Goal: Task Accomplishment & Management: Manage account settings

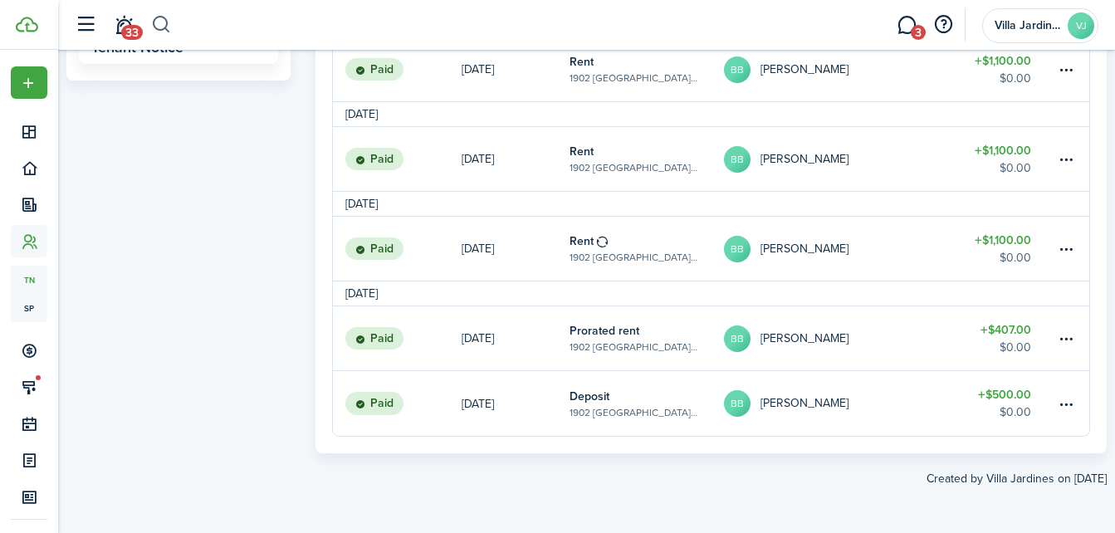
click at [157, 26] on button "button" at bounding box center [161, 25] width 21 height 28
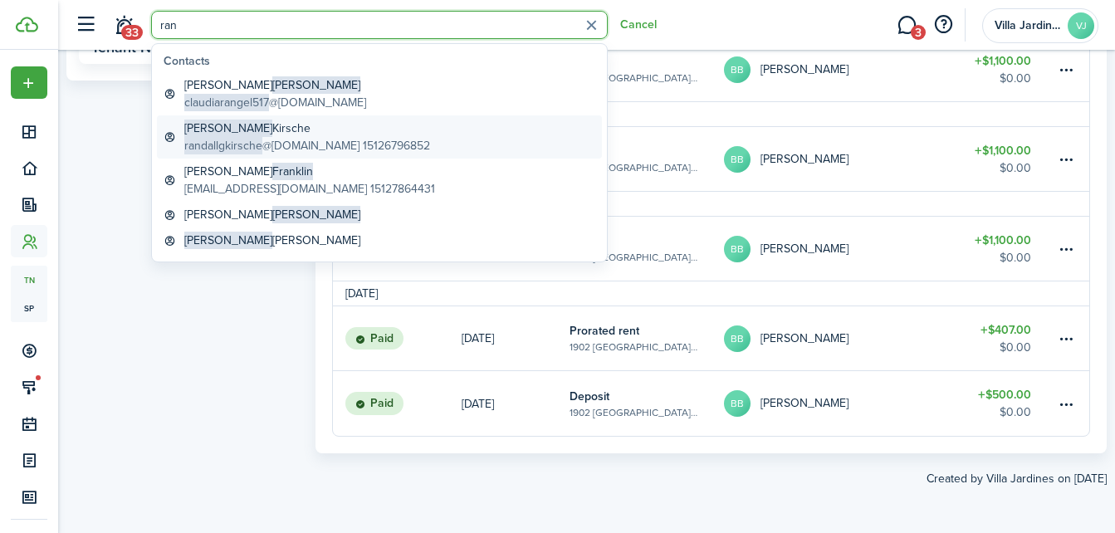
type input "ran"
click at [243, 144] on span "randallgkirsche" at bounding box center [223, 145] width 78 height 17
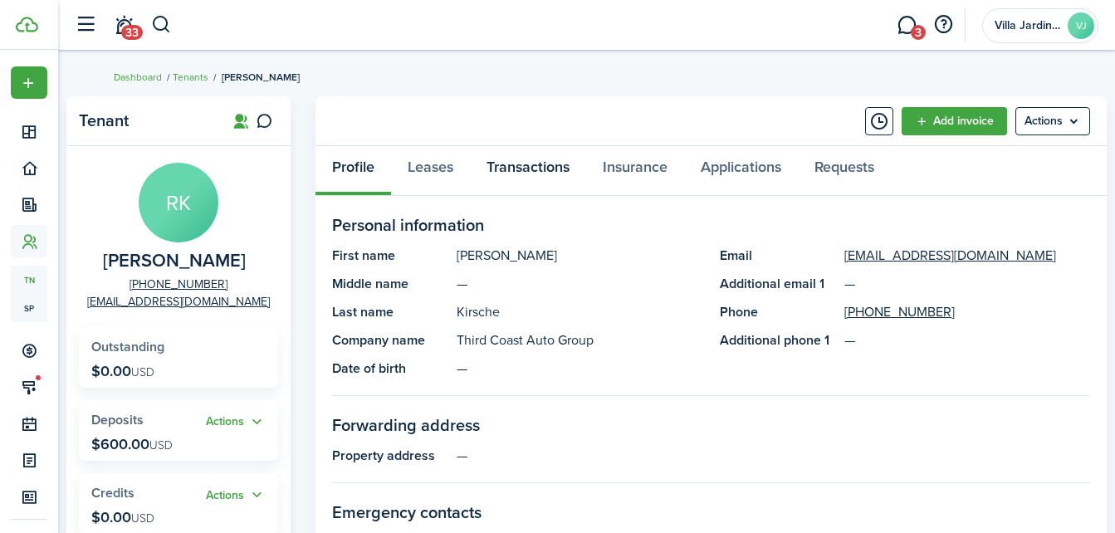
click at [502, 166] on link "Transactions" at bounding box center [528, 171] width 116 height 50
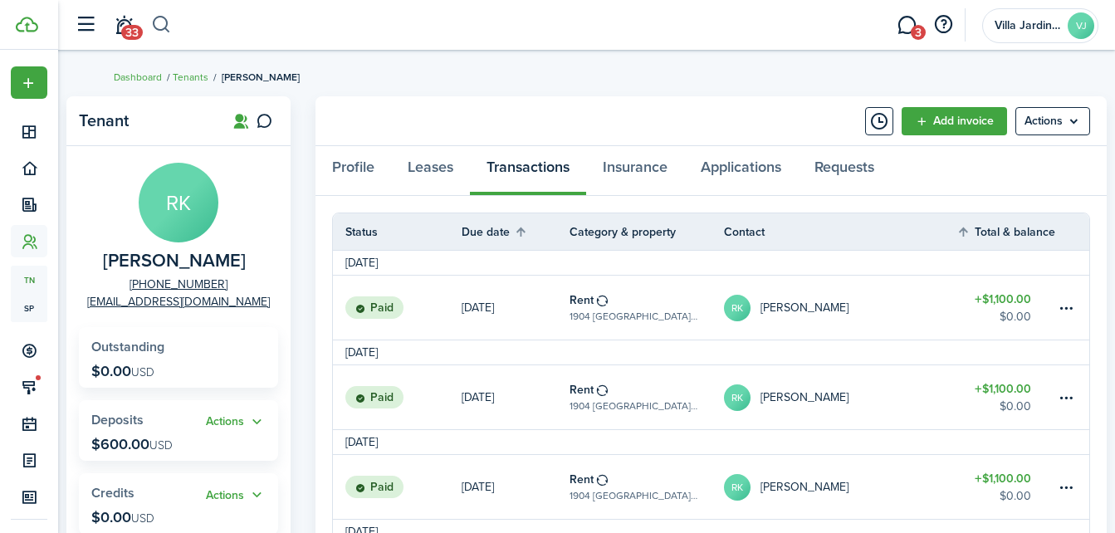
click at [163, 28] on button "button" at bounding box center [161, 25] width 21 height 28
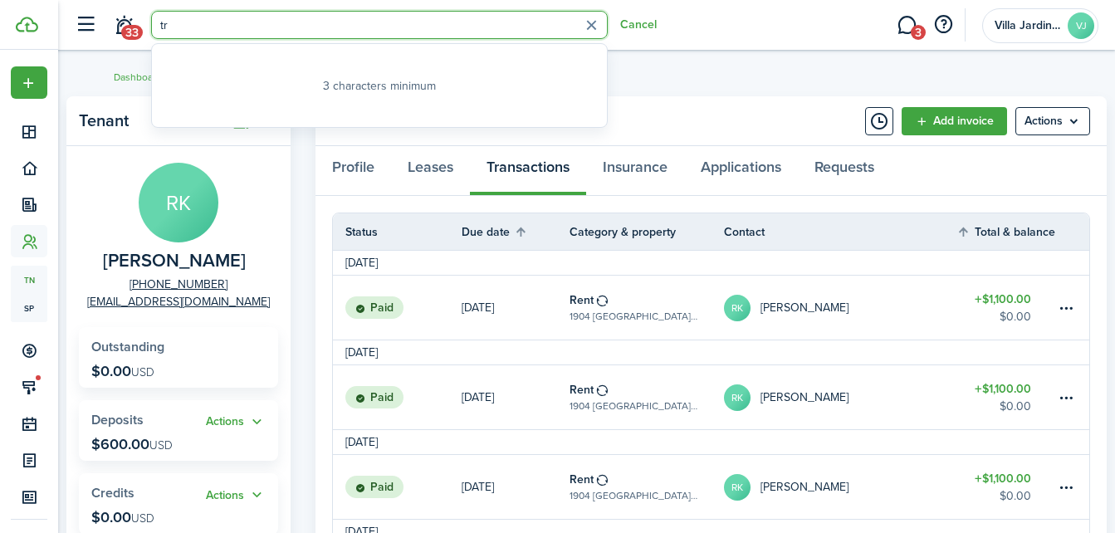
type input "tra"
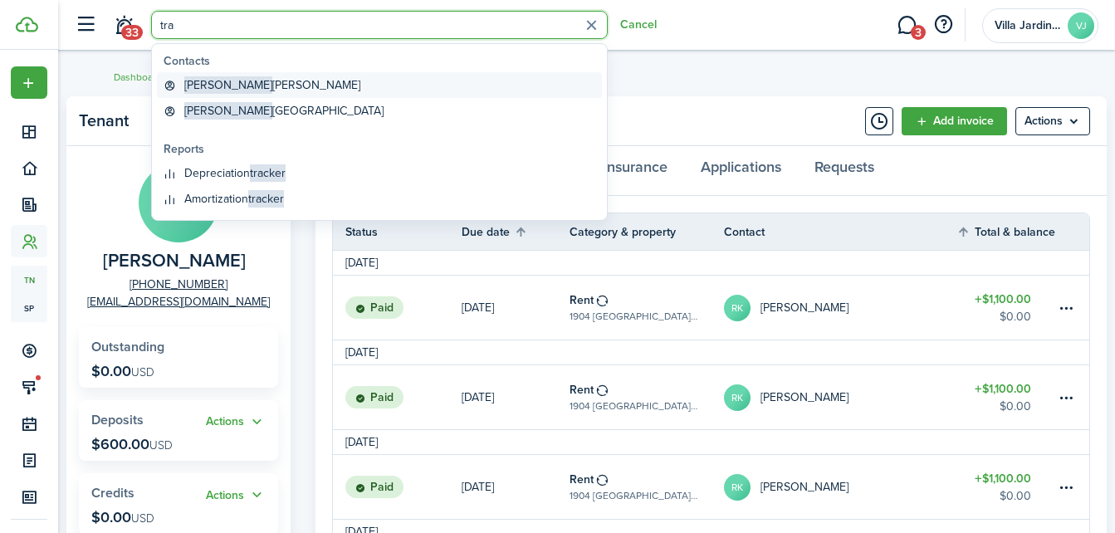
click at [262, 77] on link "[PERSON_NAME]" at bounding box center [379, 85] width 445 height 26
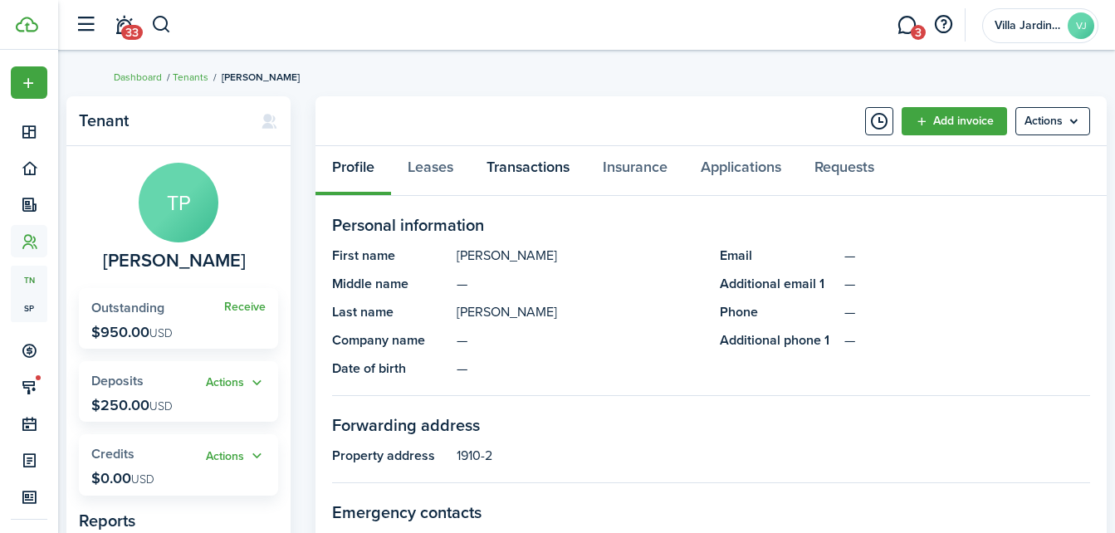
click at [517, 174] on link "Transactions" at bounding box center [528, 171] width 116 height 50
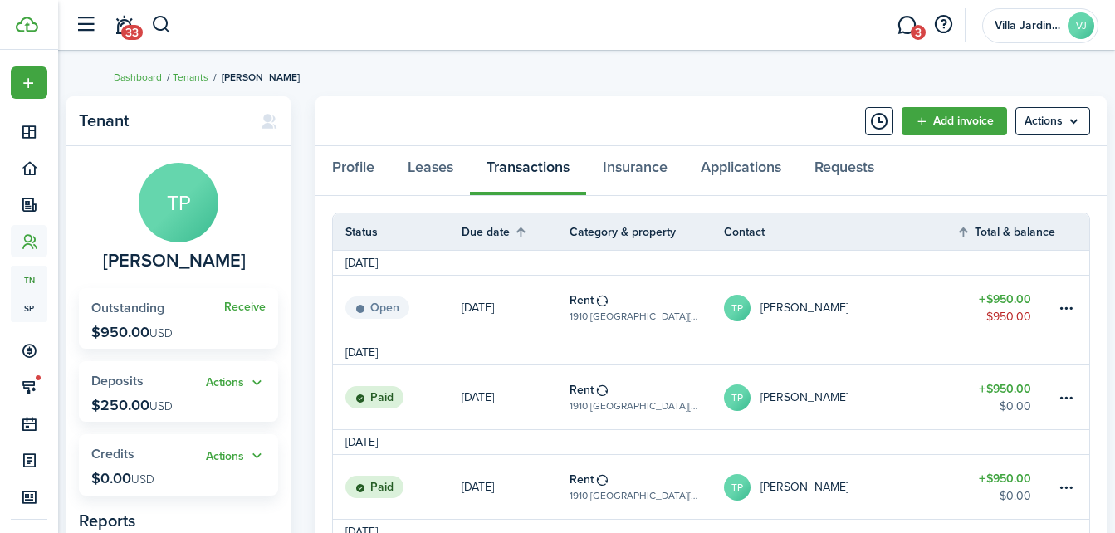
click at [582, 310] on table-subtitle "1910 [GEOGRAPHIC_DATA][PERSON_NAME], Unit 2" at bounding box center [635, 316] width 130 height 15
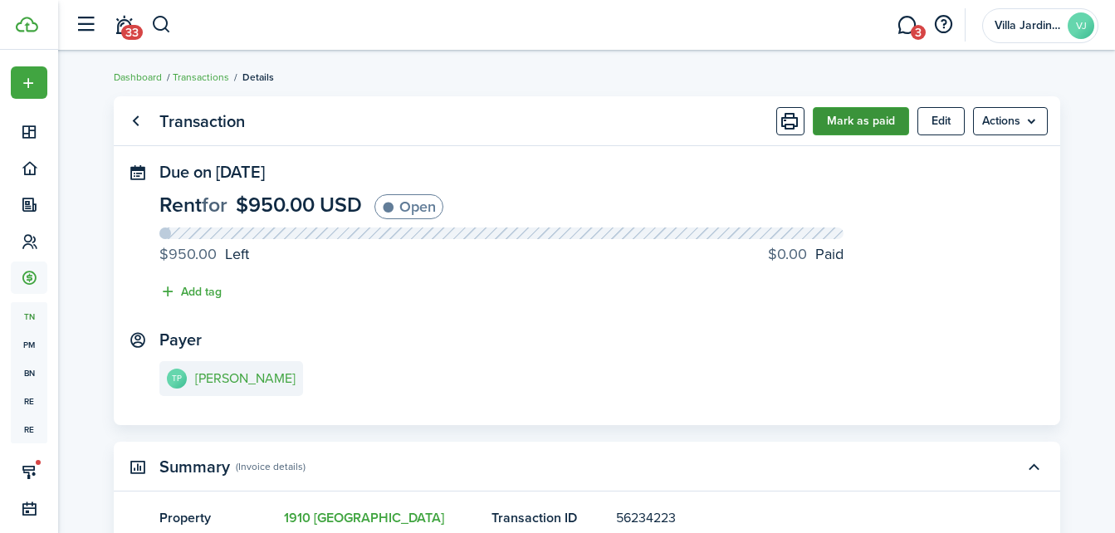
click at [851, 128] on button "Mark as paid" at bounding box center [861, 121] width 96 height 28
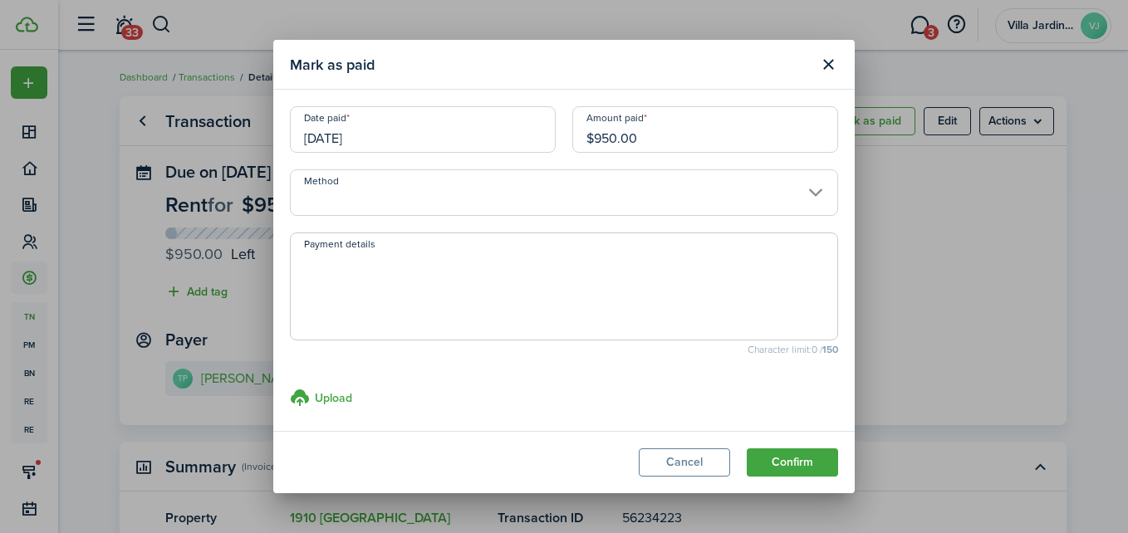
click at [646, 147] on input "$950.00" at bounding box center [705, 129] width 266 height 47
type input "$"
click at [518, 192] on input "Method" at bounding box center [564, 192] width 548 height 47
type input "$875.00"
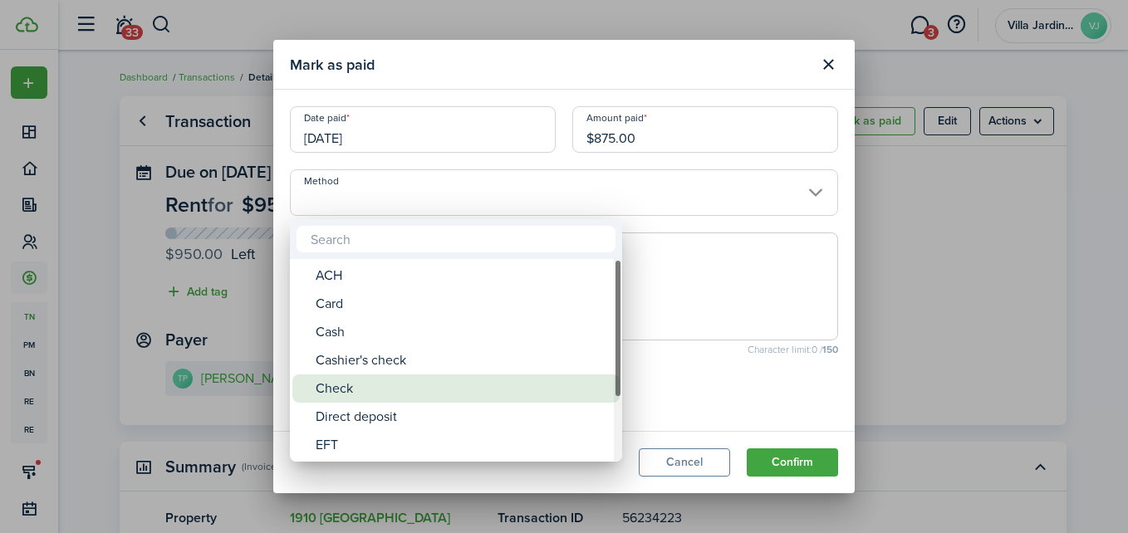
click at [448, 386] on div "Check" at bounding box center [463, 389] width 294 height 28
type input "Check"
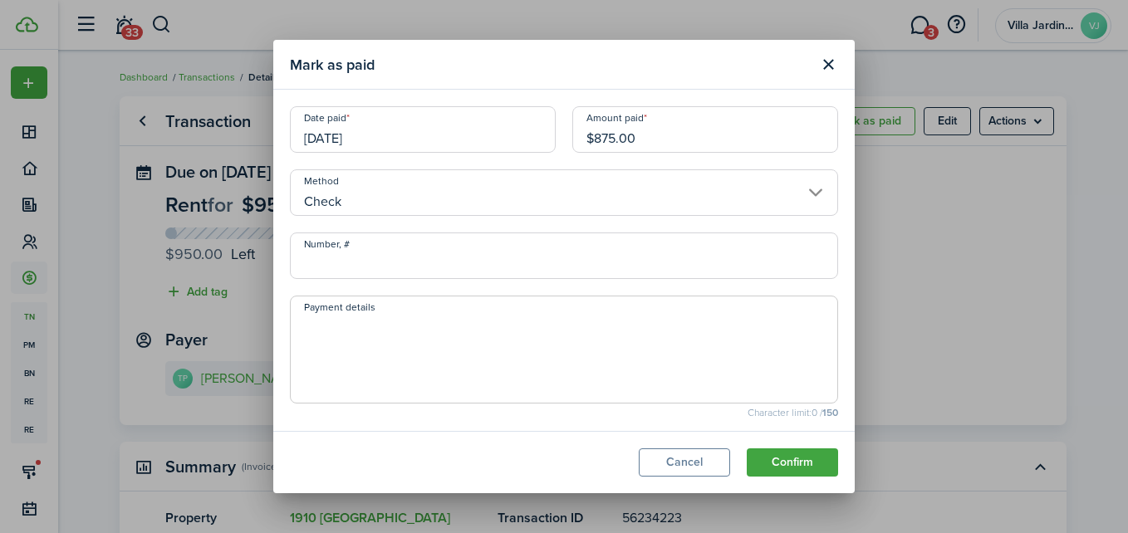
click at [418, 265] on input "Number, #" at bounding box center [564, 256] width 548 height 47
type input "000"
click at [733, 351] on textarea "Payment details" at bounding box center [564, 355] width 546 height 80
type textarea "p"
type textarea "paid 09/02"
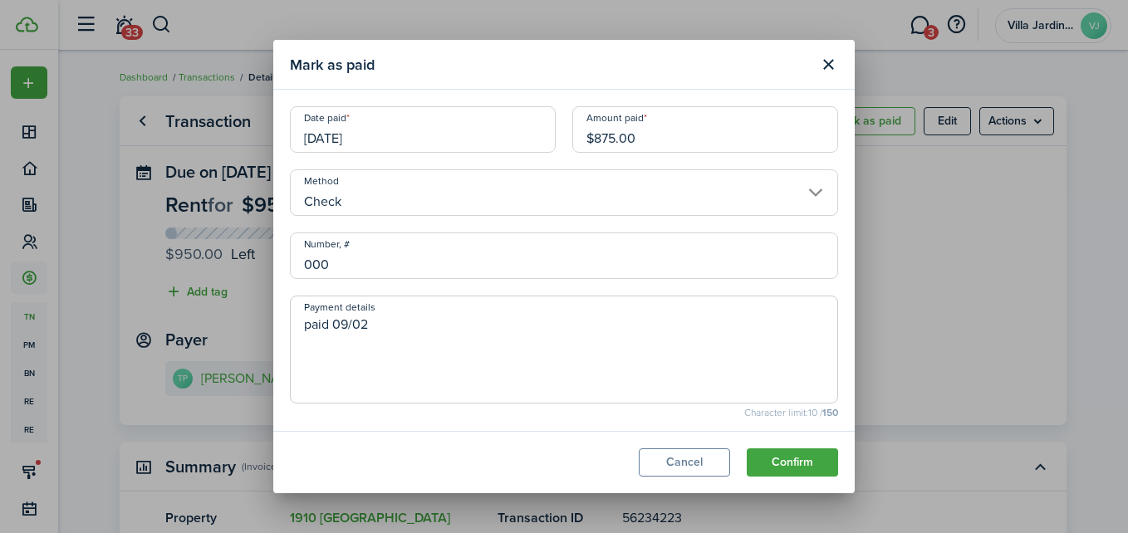
click at [789, 457] on button "Confirm" at bounding box center [792, 462] width 91 height 28
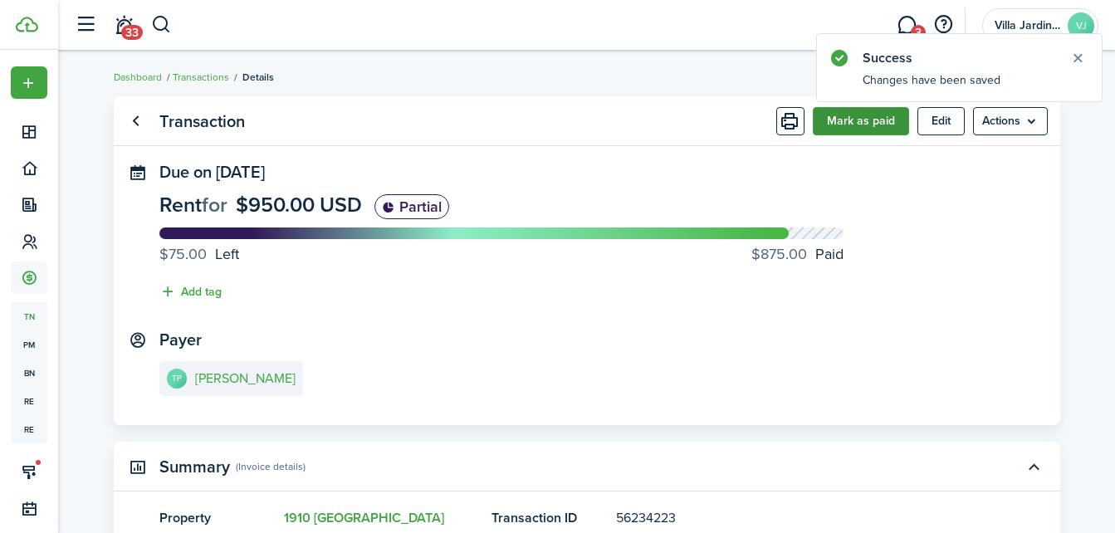
click at [838, 125] on button "Mark as paid" at bounding box center [861, 121] width 96 height 28
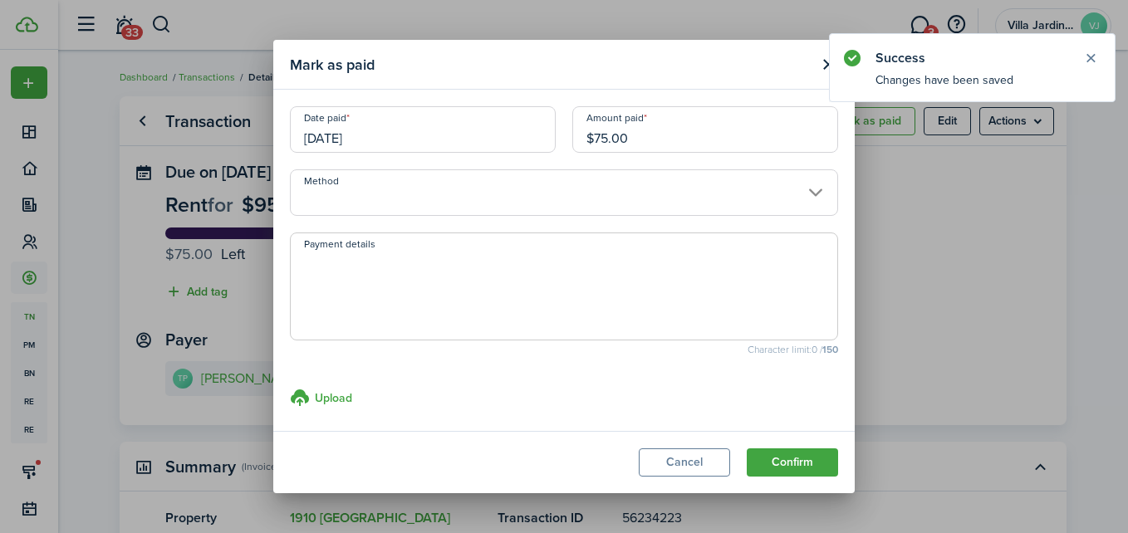
click at [456, 198] on input "Method" at bounding box center [564, 192] width 548 height 47
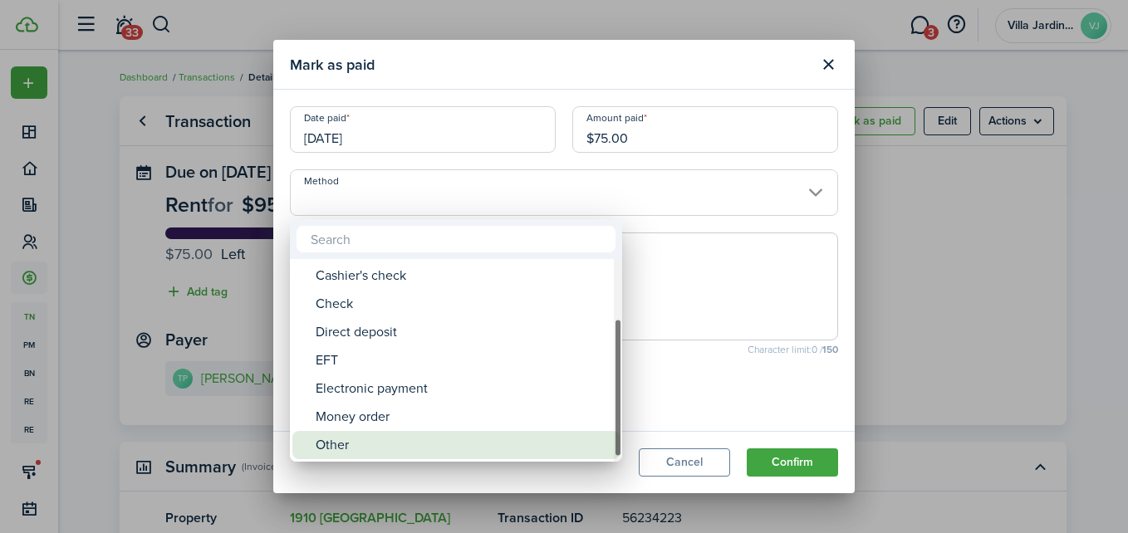
click at [378, 444] on div "Other" at bounding box center [463, 445] width 294 height 28
type input "Other"
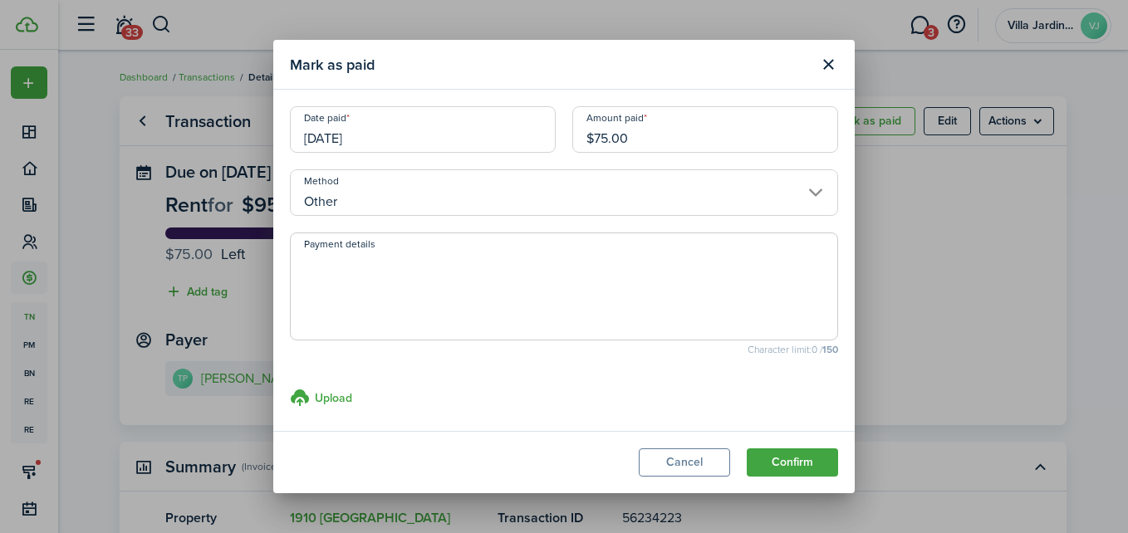
click at [404, 279] on textarea "Payment details" at bounding box center [564, 292] width 546 height 80
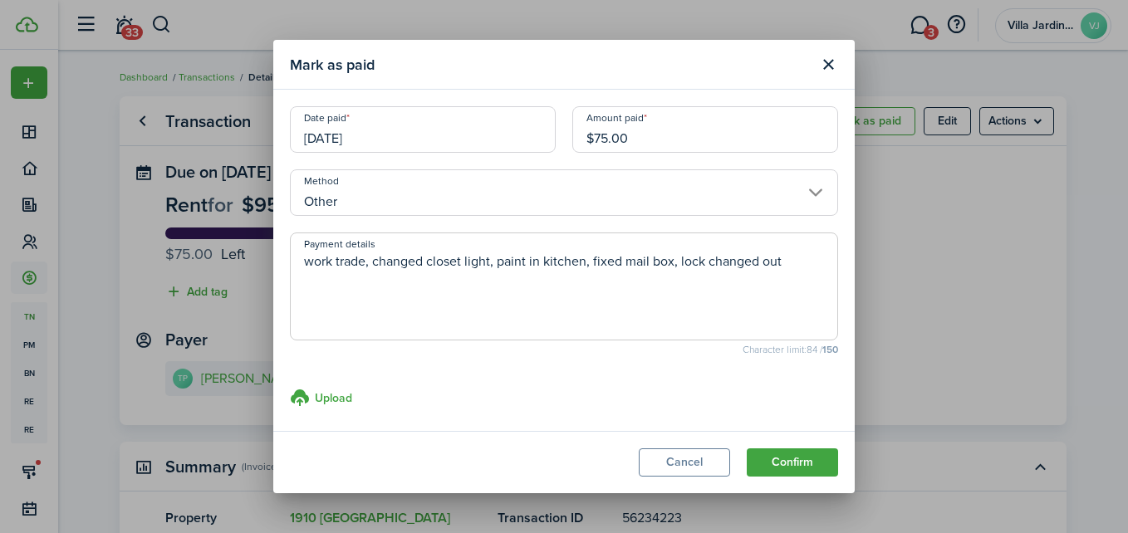
click at [710, 300] on textarea "work trade, changed closet light, paint in kitchen, fixed mail box, lock change…" at bounding box center [564, 292] width 546 height 80
type textarea "work trade, changed closet light, paint in kitchen, fixed mail box, lock change…"
click at [799, 462] on button "Confirm" at bounding box center [792, 462] width 91 height 28
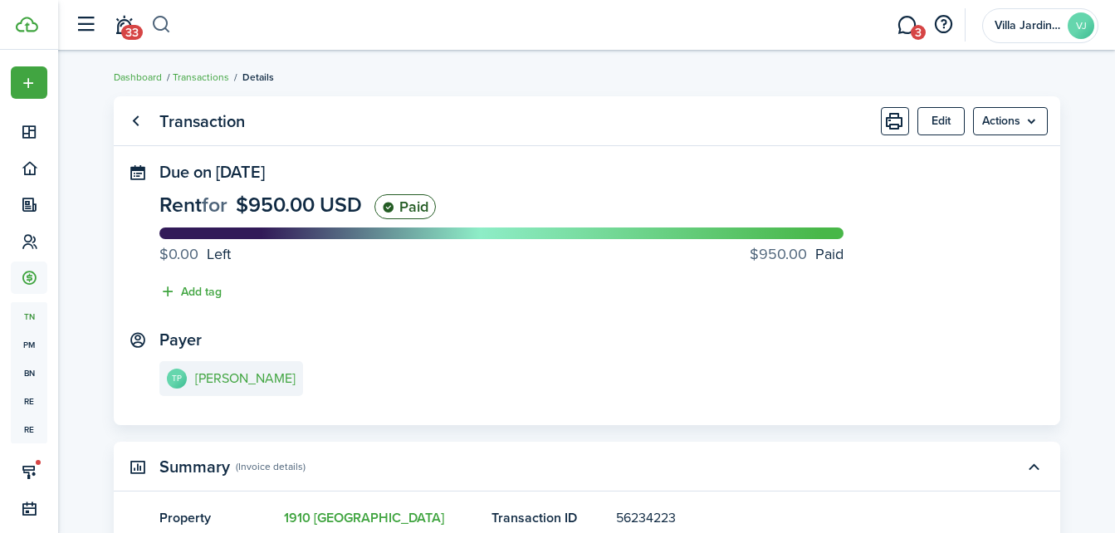
click at [161, 30] on button "button" at bounding box center [161, 25] width 21 height 28
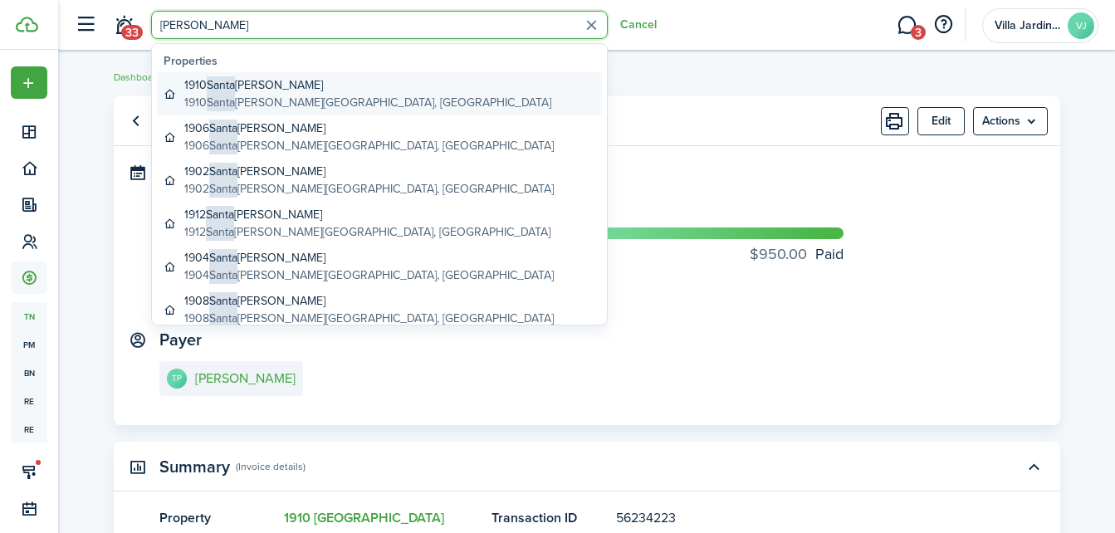
type input "[PERSON_NAME]"
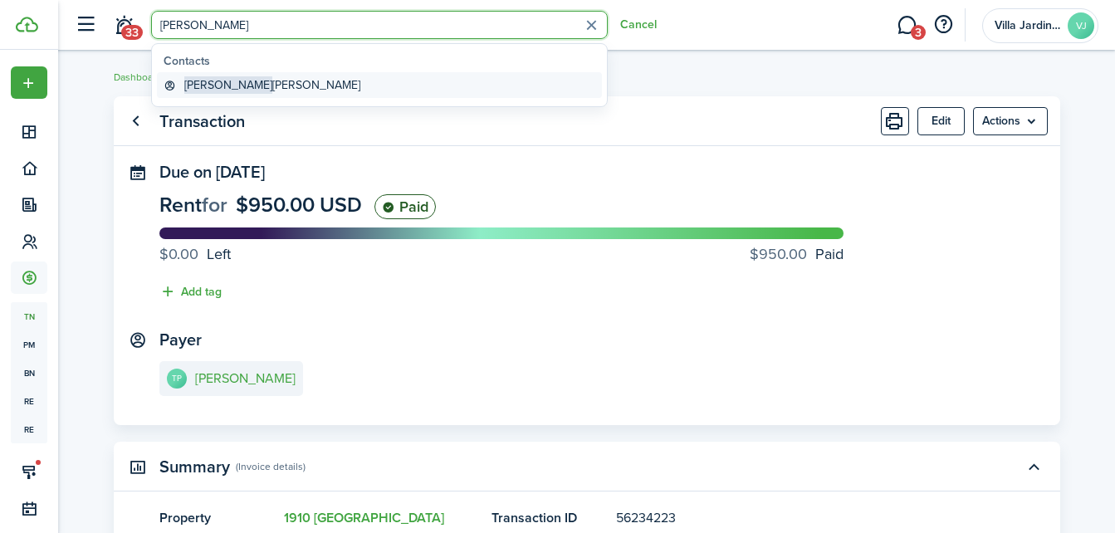
click at [238, 92] on global-search-item-title "[PERSON_NAME]" at bounding box center [272, 84] width 176 height 17
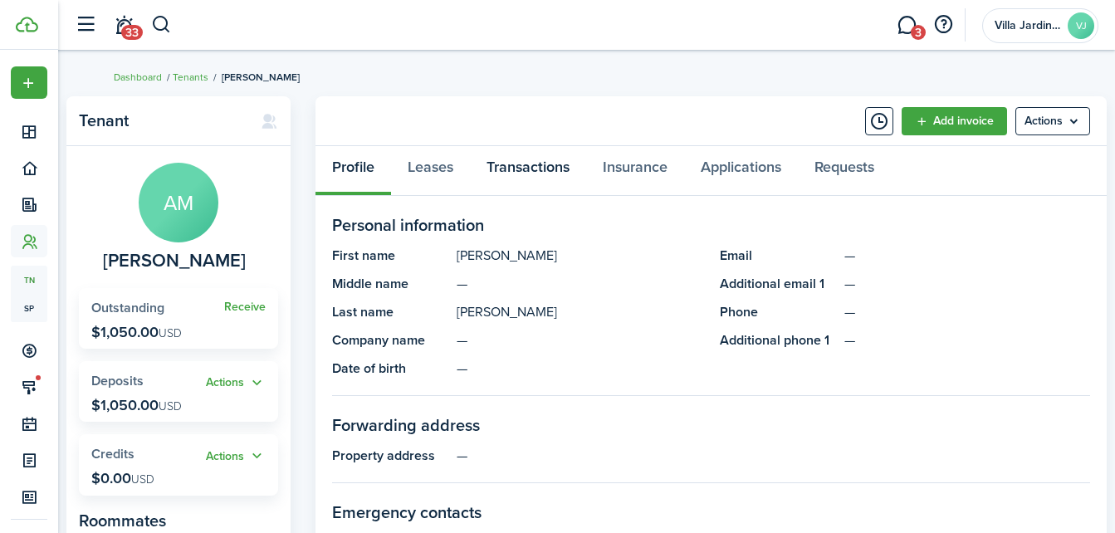
click at [512, 168] on link "Transactions" at bounding box center [528, 171] width 116 height 50
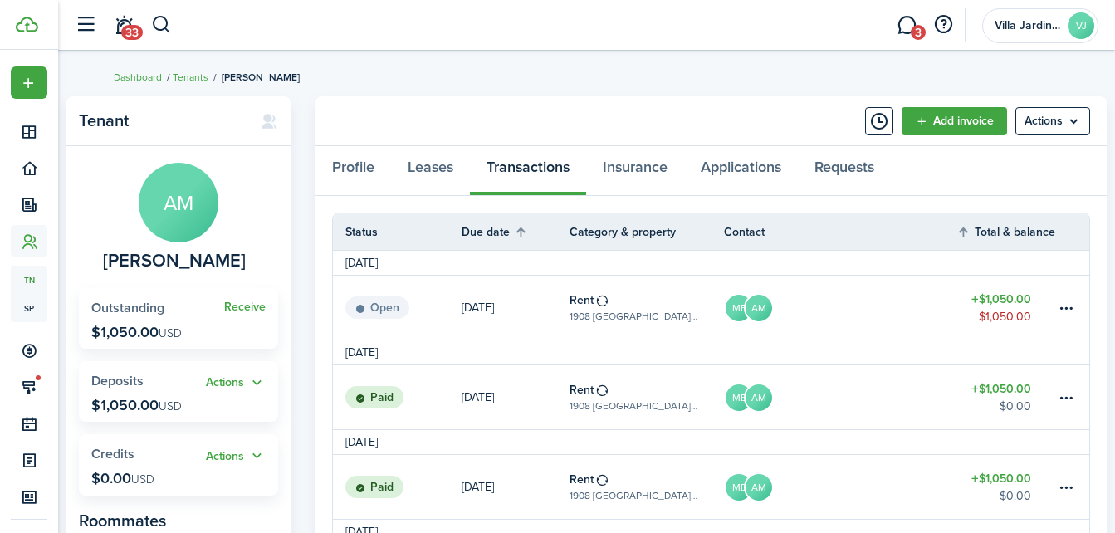
click at [546, 295] on link "[DATE]" at bounding box center [516, 308] width 108 height 64
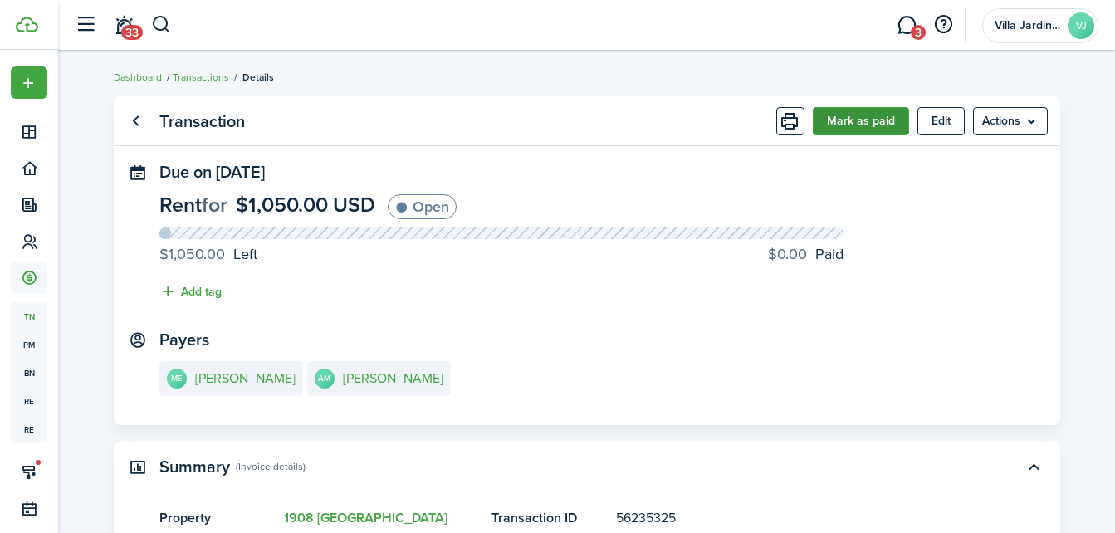
click at [849, 121] on button "Mark as paid" at bounding box center [861, 121] width 96 height 28
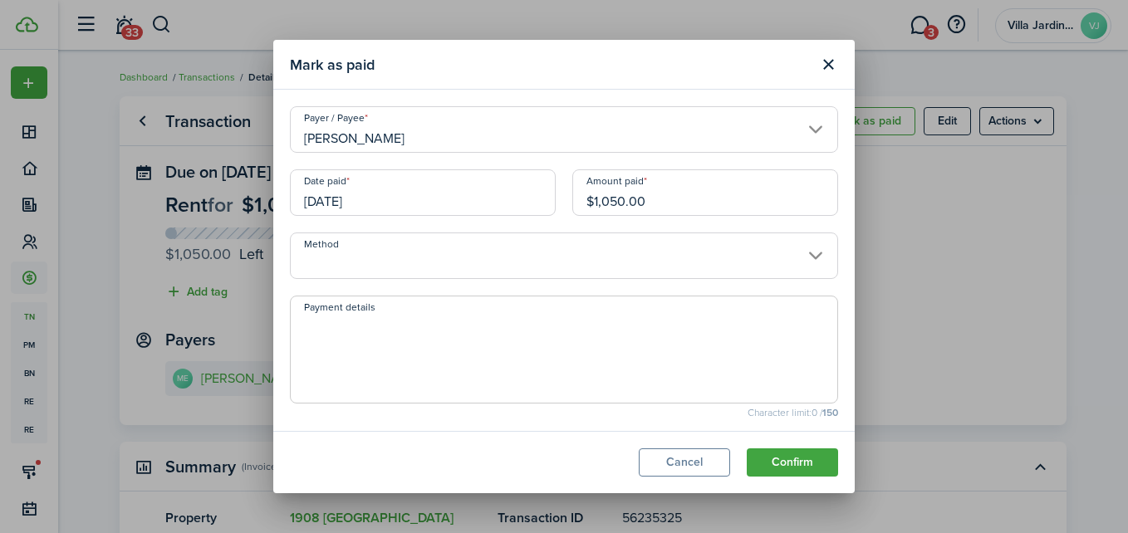
click at [440, 262] on input "Method" at bounding box center [564, 256] width 548 height 47
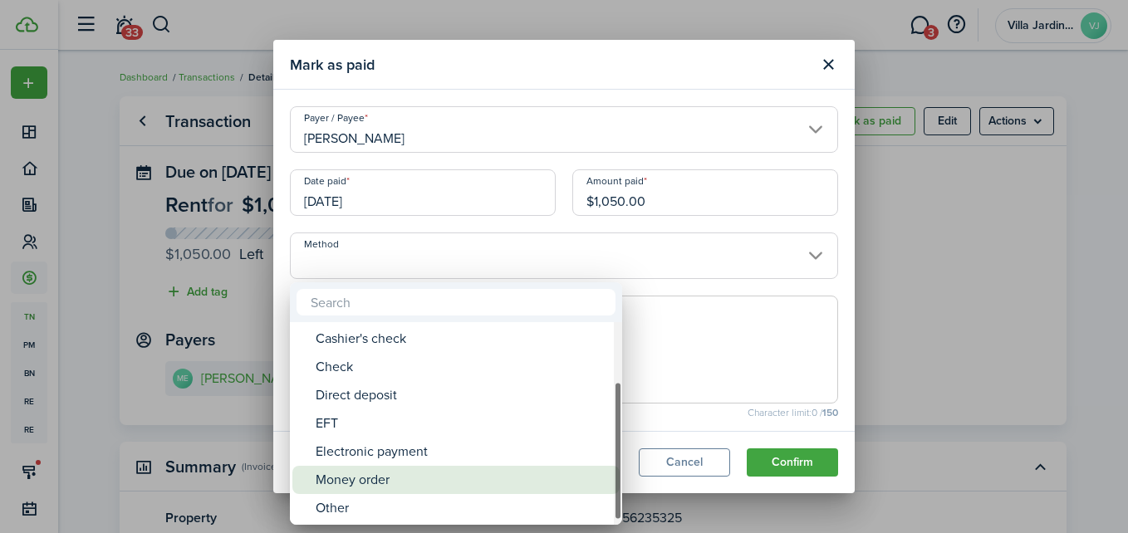
click at [400, 479] on div "Money order" at bounding box center [463, 480] width 294 height 28
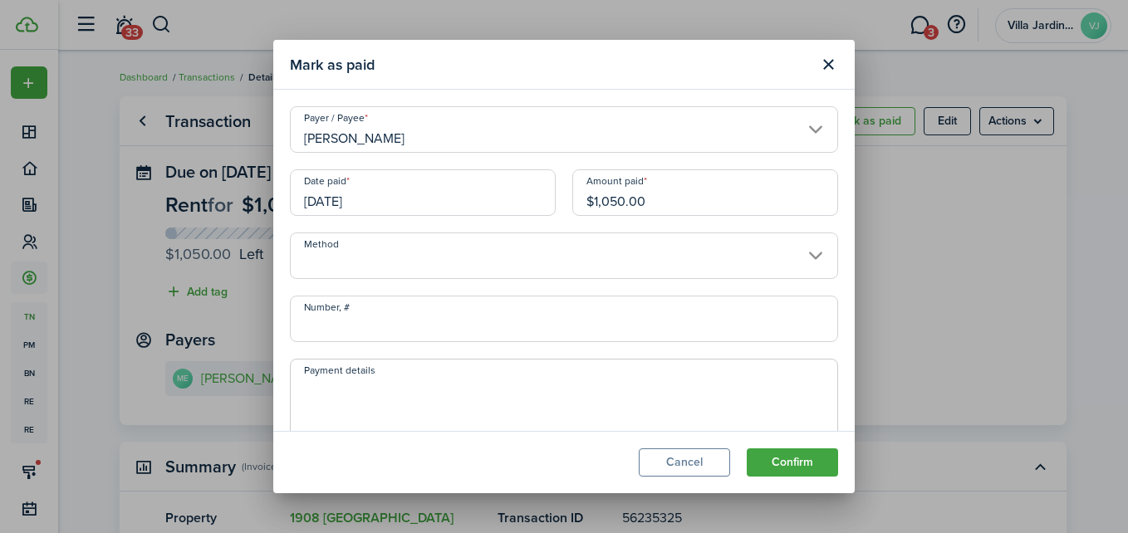
type input "Money order"
click at [390, 323] on input "Number, #" at bounding box center [564, 319] width 548 height 47
type input "000"
click at [394, 388] on textarea "Payment details" at bounding box center [564, 418] width 546 height 80
click at [803, 135] on input "[PERSON_NAME]" at bounding box center [564, 129] width 548 height 47
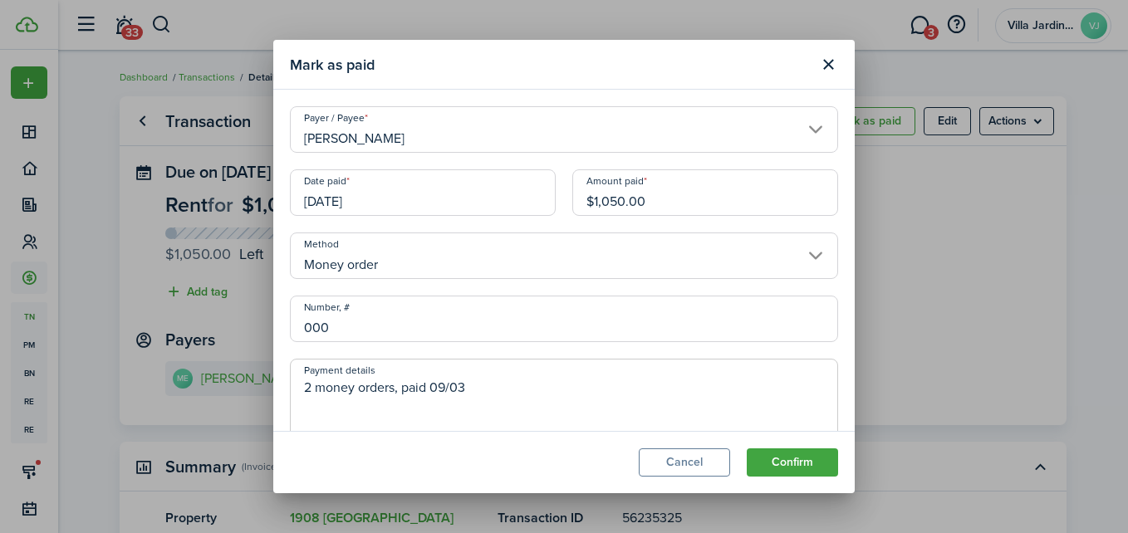
type textarea "2 money orders, paid 09/03"
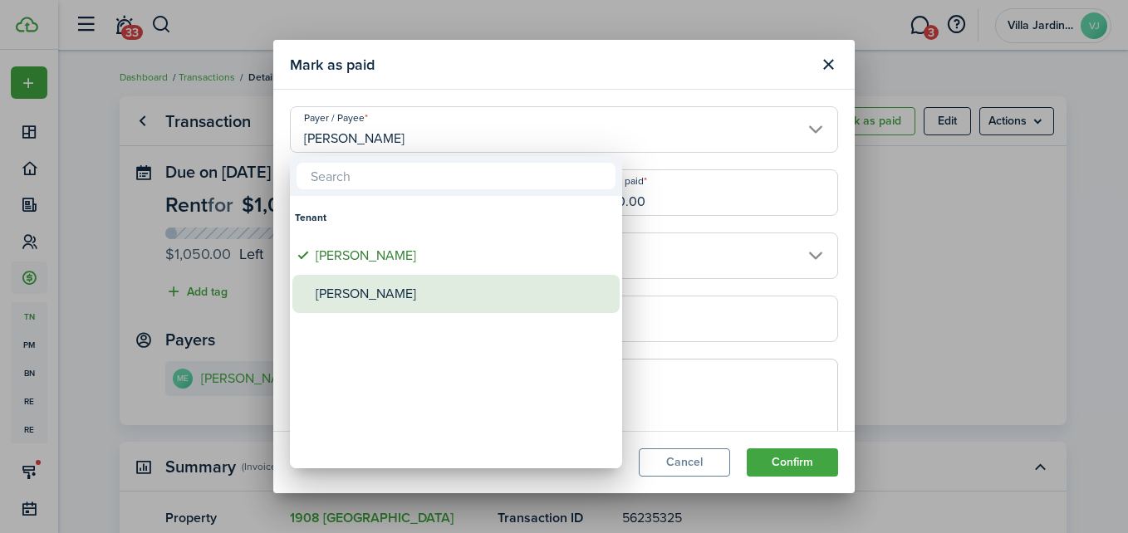
click at [461, 296] on div "[PERSON_NAME]" at bounding box center [463, 294] width 294 height 38
type input "[PERSON_NAME]"
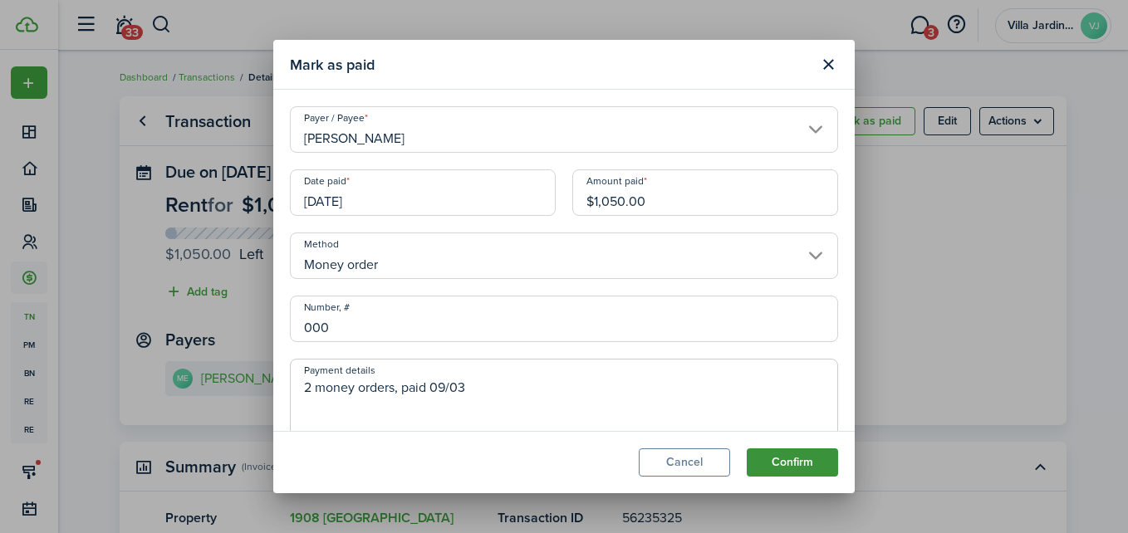
click at [801, 470] on button "Confirm" at bounding box center [792, 462] width 91 height 28
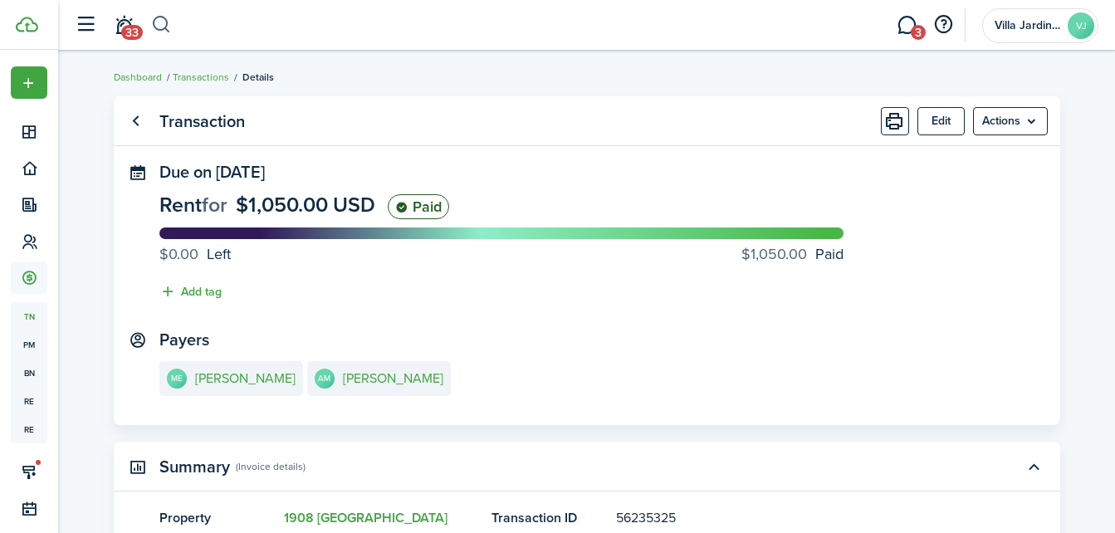
click at [160, 31] on button "button" at bounding box center [161, 25] width 21 height 28
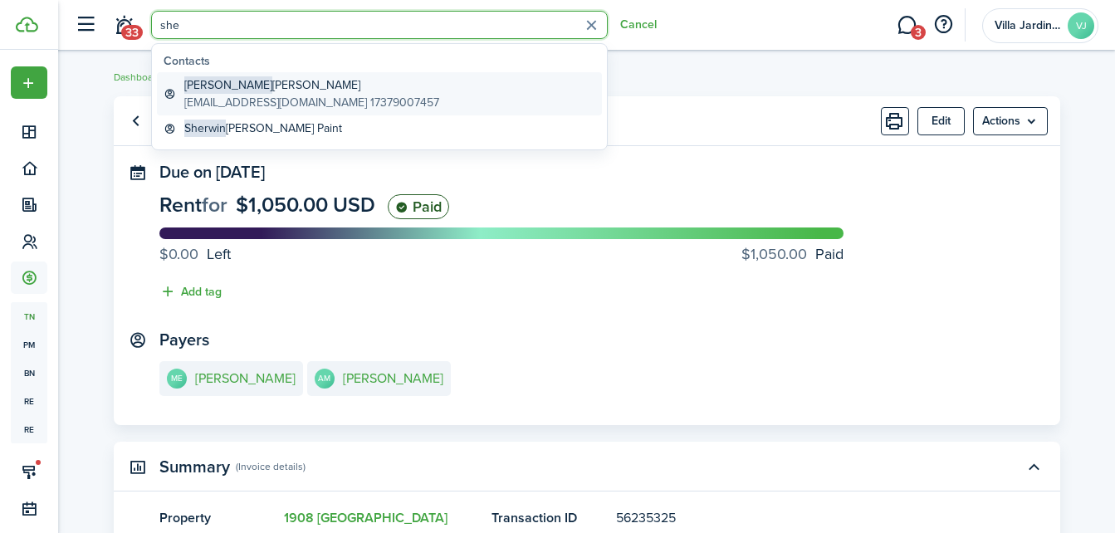
type input "she"
click at [229, 97] on global-search-item-description "[EMAIL_ADDRESS][DOMAIN_NAME] 17379007457" at bounding box center [311, 102] width 255 height 17
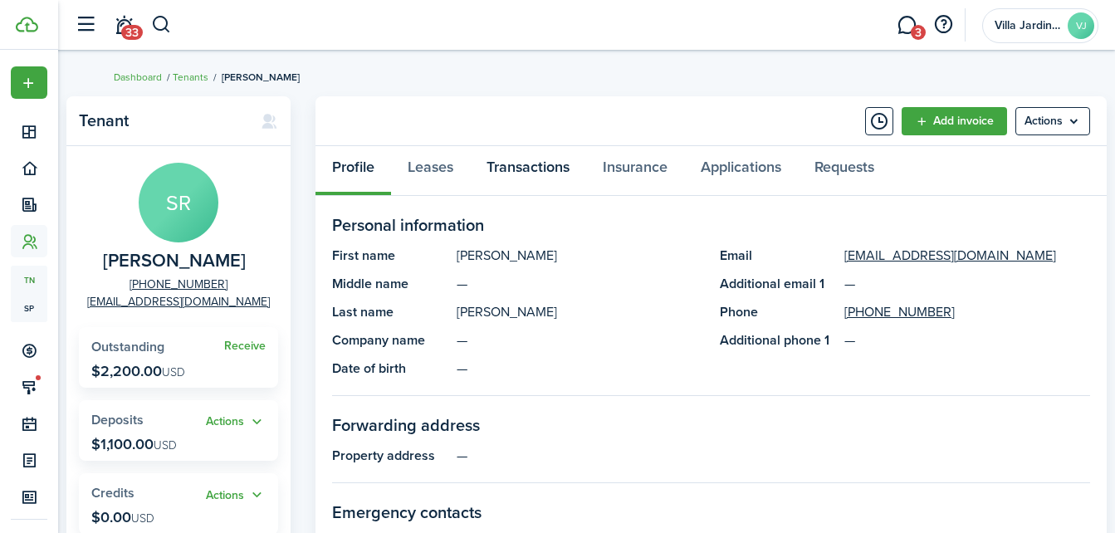
click at [536, 169] on link "Transactions" at bounding box center [528, 171] width 116 height 50
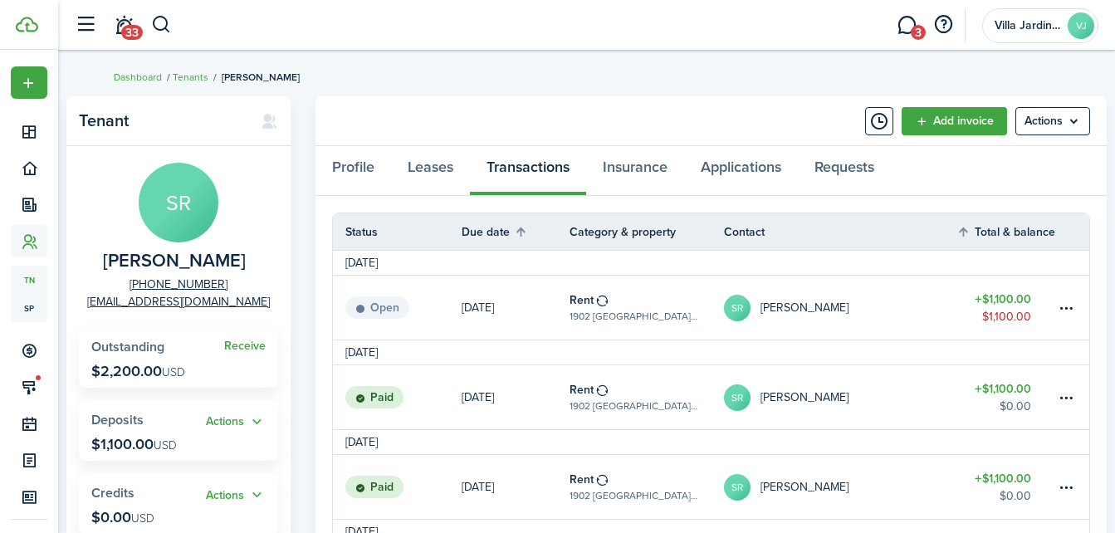
click at [566, 309] on link "[DATE]" at bounding box center [516, 308] width 108 height 64
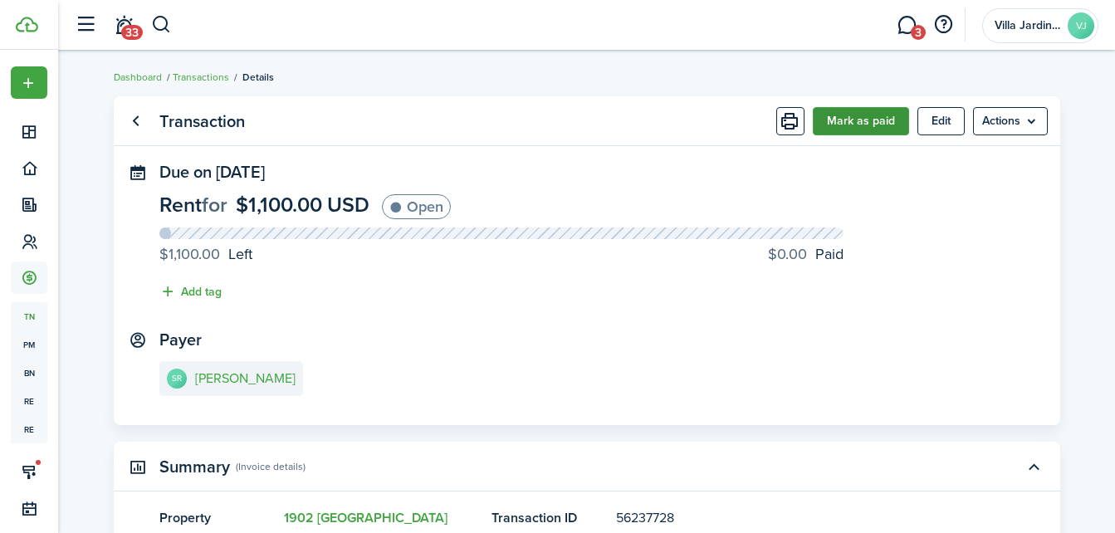
click at [839, 127] on button "Mark as paid" at bounding box center [861, 121] width 96 height 28
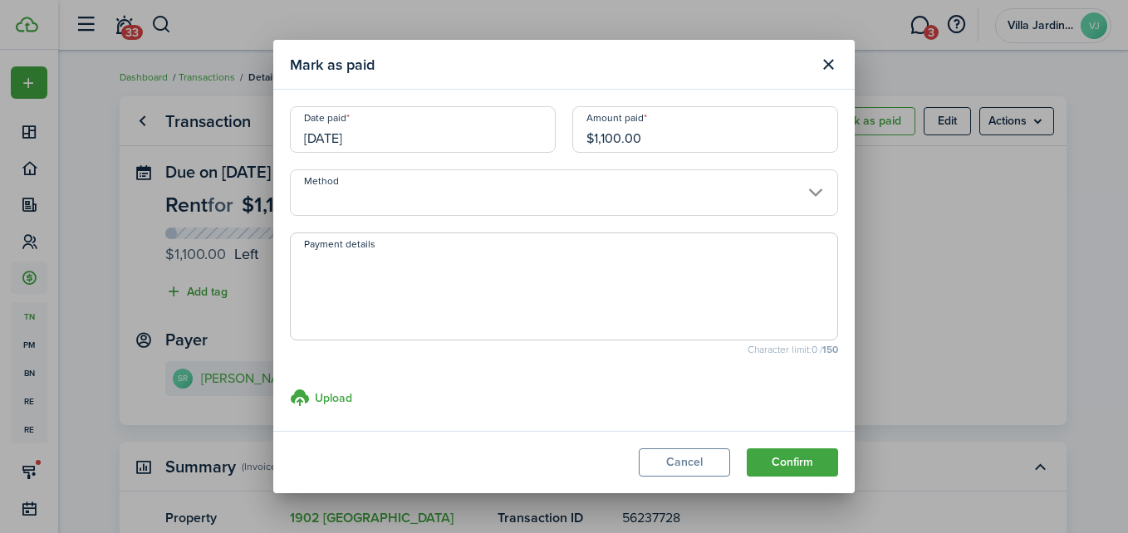
click at [581, 198] on input "Method" at bounding box center [564, 192] width 548 height 47
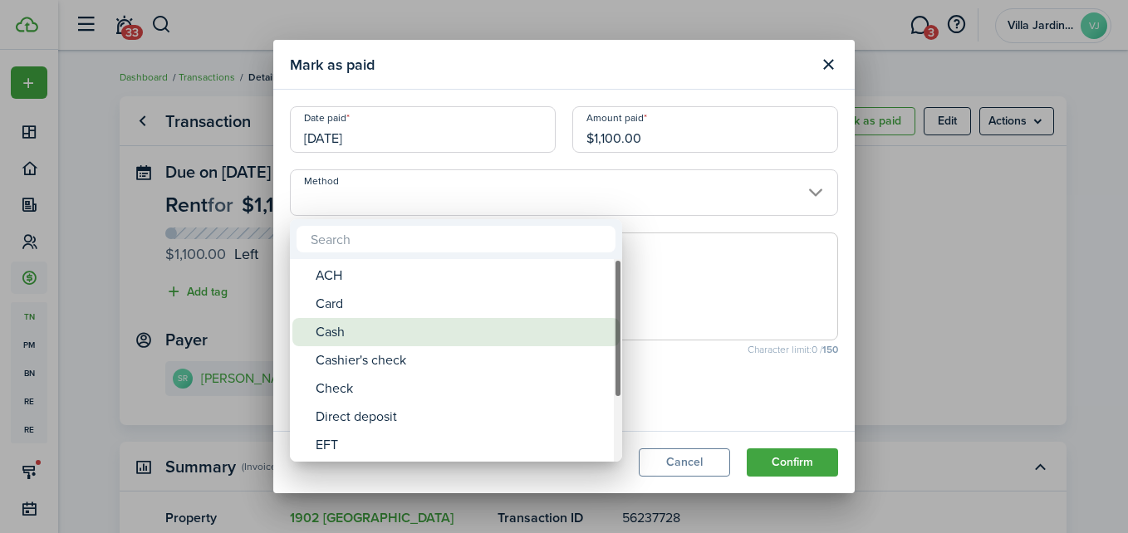
click at [419, 332] on div "Cash" at bounding box center [463, 332] width 294 height 28
type input "Cash"
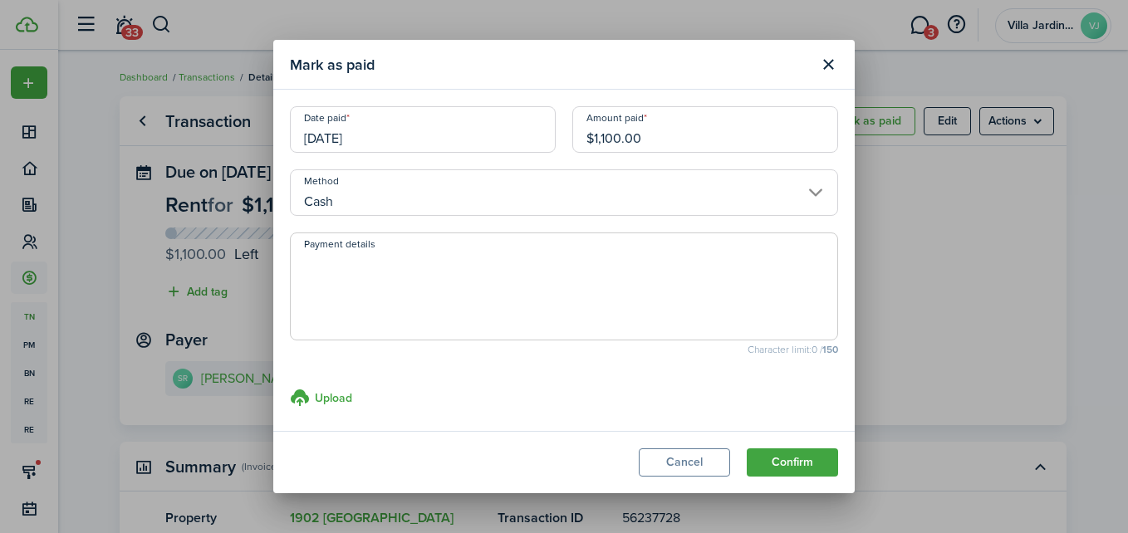
click at [391, 252] on span at bounding box center [564, 287] width 548 height 108
click at [390, 272] on textarea "Payment details" at bounding box center [564, 292] width 546 height 80
type textarea "paid 10/02"
click at [774, 457] on button "Confirm" at bounding box center [792, 462] width 91 height 28
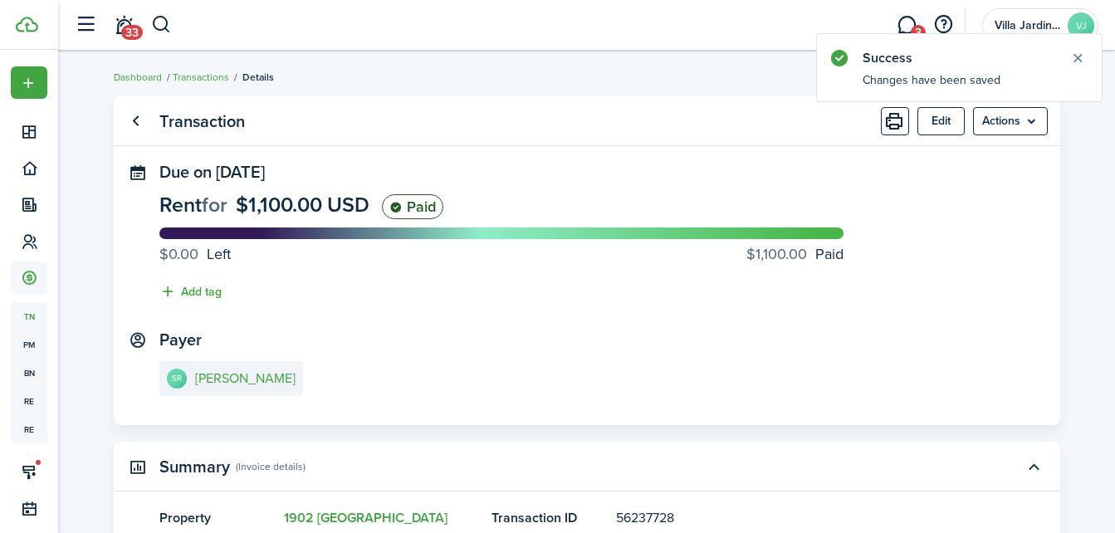
click at [164, 39] on header-control-items "33" at bounding box center [118, 25] width 105 height 42
click at [159, 18] on button "button" at bounding box center [161, 25] width 21 height 28
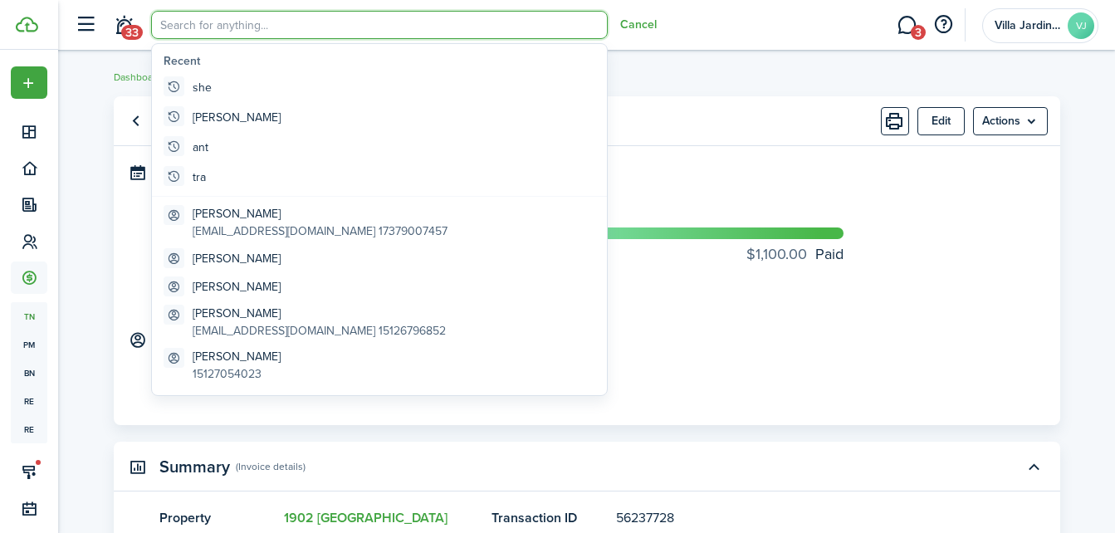
click at [709, 165] on panel-main-section "Due on [DATE] Rent for $1,100.00 USD Paid $0.00 Left $1,100.00 Paid Add tag" at bounding box center [586, 236] width 855 height 147
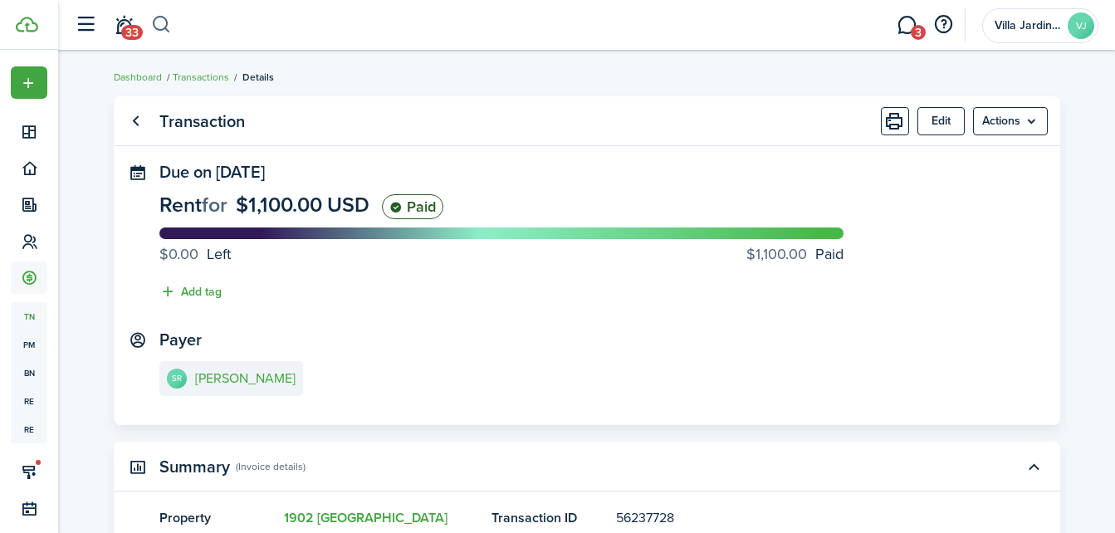
click at [163, 32] on button "button" at bounding box center [161, 25] width 21 height 28
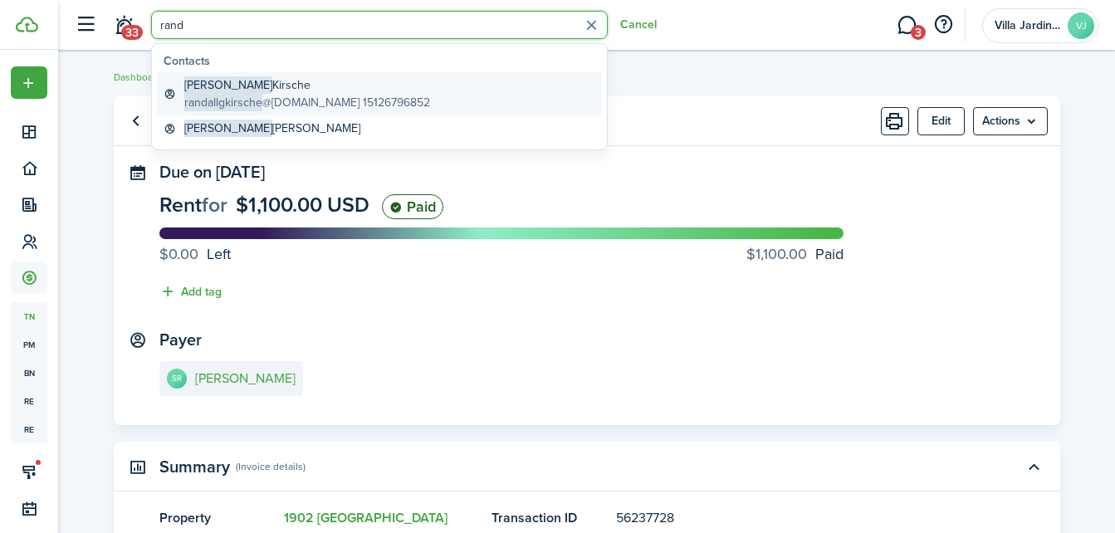
type input "rand"
click at [250, 86] on global-search-item-title "[PERSON_NAME]" at bounding box center [307, 84] width 246 height 17
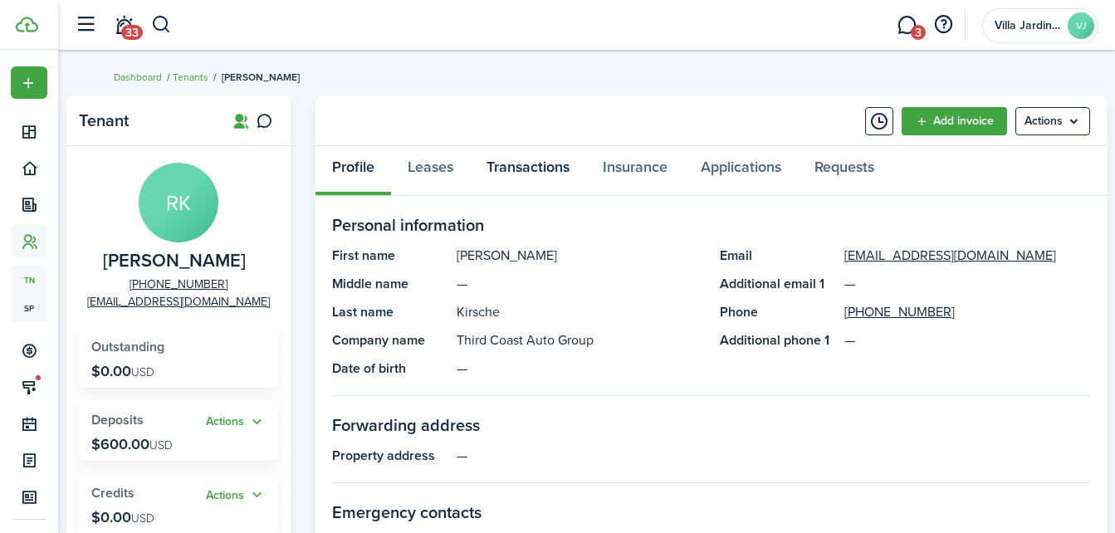
click at [514, 174] on link "Transactions" at bounding box center [528, 171] width 116 height 50
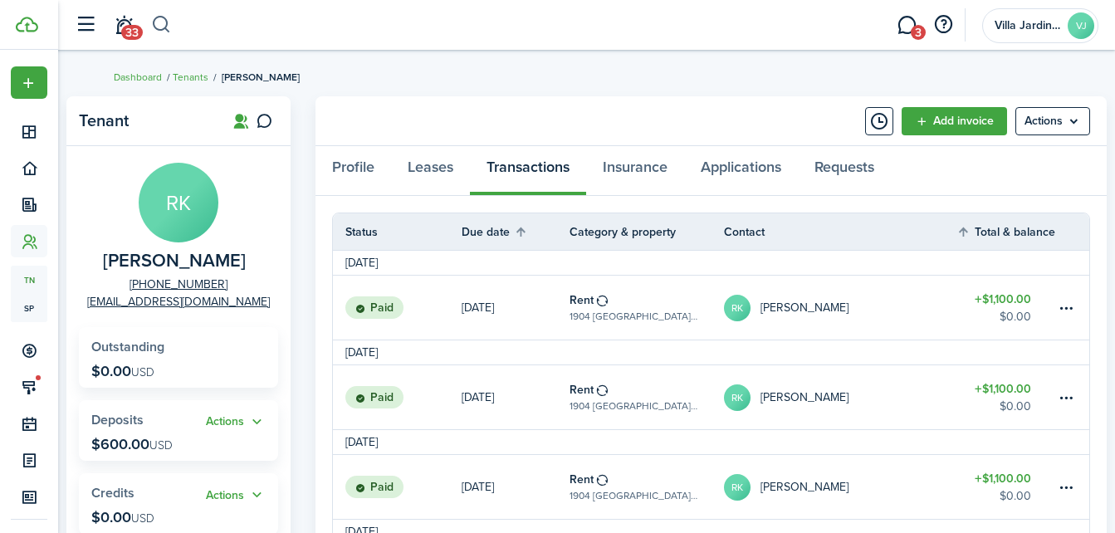
click at [157, 25] on button "button" at bounding box center [161, 25] width 21 height 28
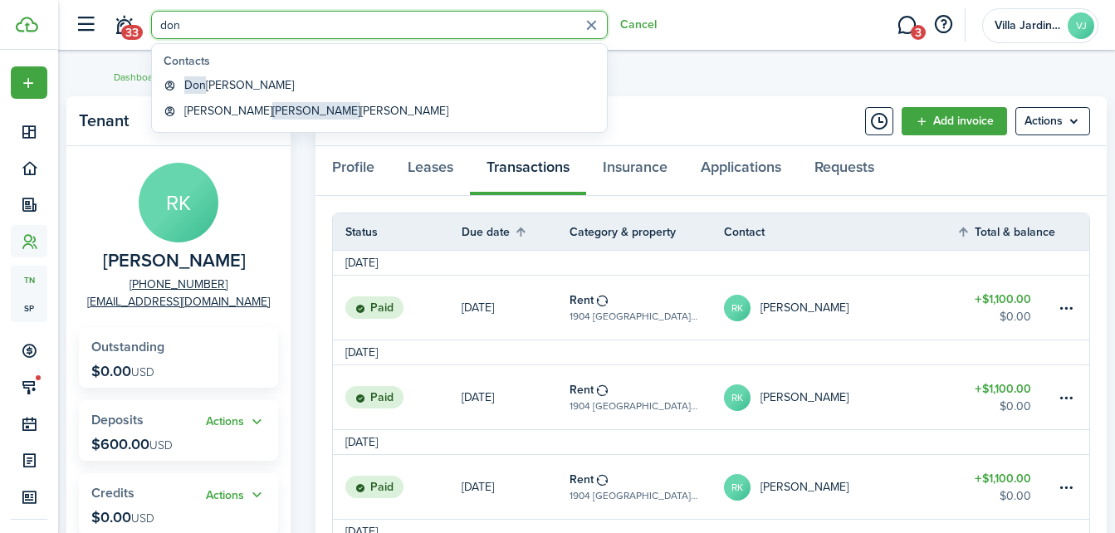
type input "don"
click at [219, 83] on global-search-item-title "[PERSON_NAME]" at bounding box center [239, 84] width 110 height 17
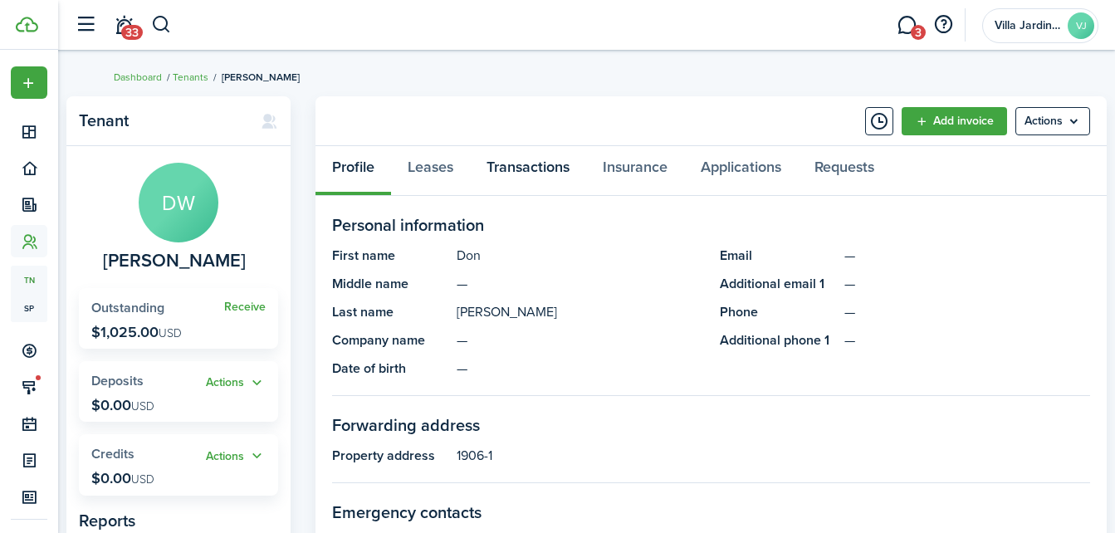
click at [532, 170] on link "Transactions" at bounding box center [528, 171] width 116 height 50
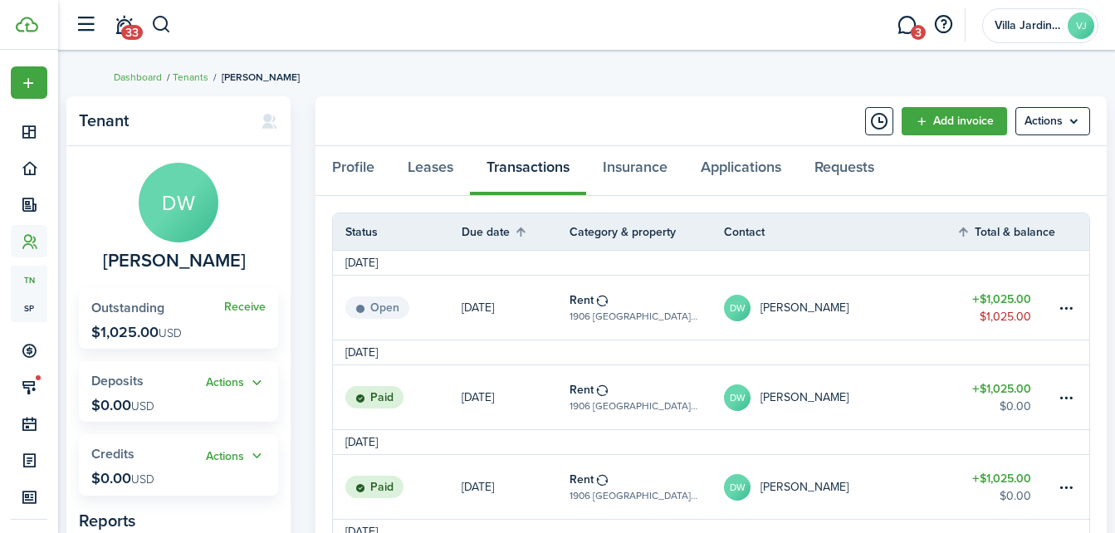
click at [542, 308] on link "[DATE]" at bounding box center [516, 308] width 108 height 64
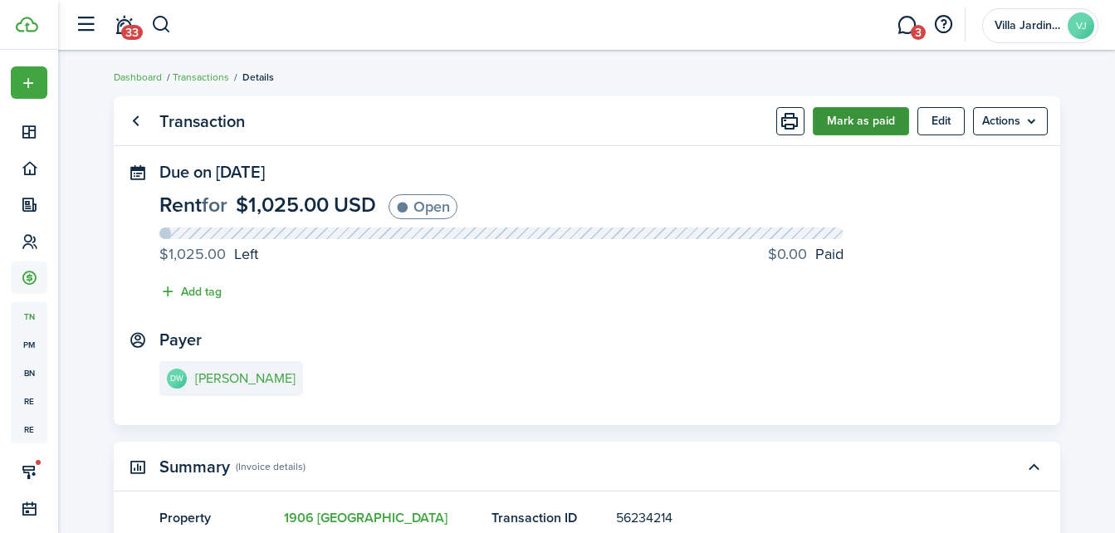
click at [851, 126] on button "Mark as paid" at bounding box center [861, 121] width 96 height 28
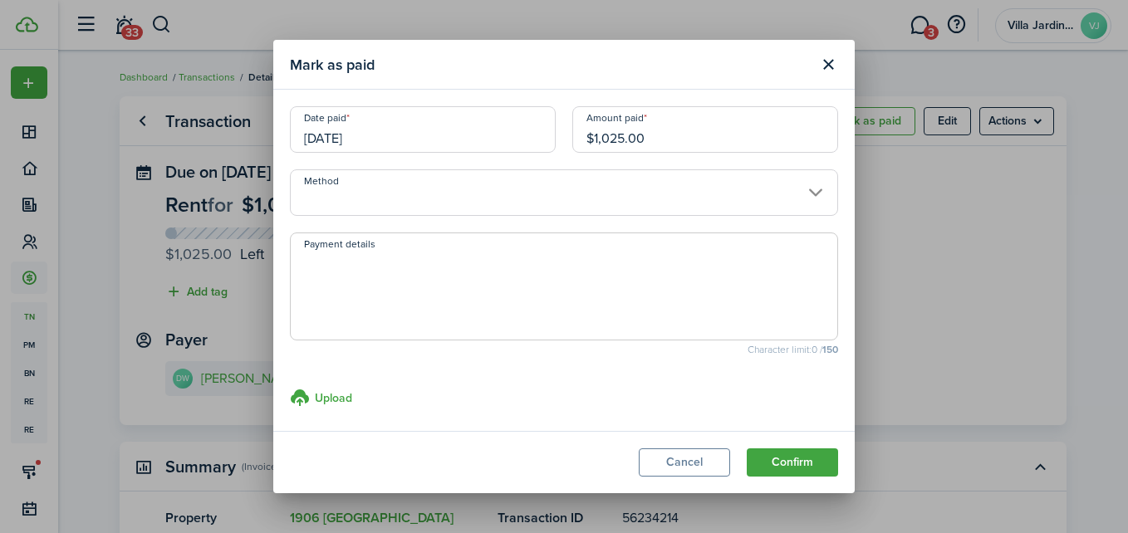
click at [637, 192] on input "Method" at bounding box center [564, 192] width 548 height 47
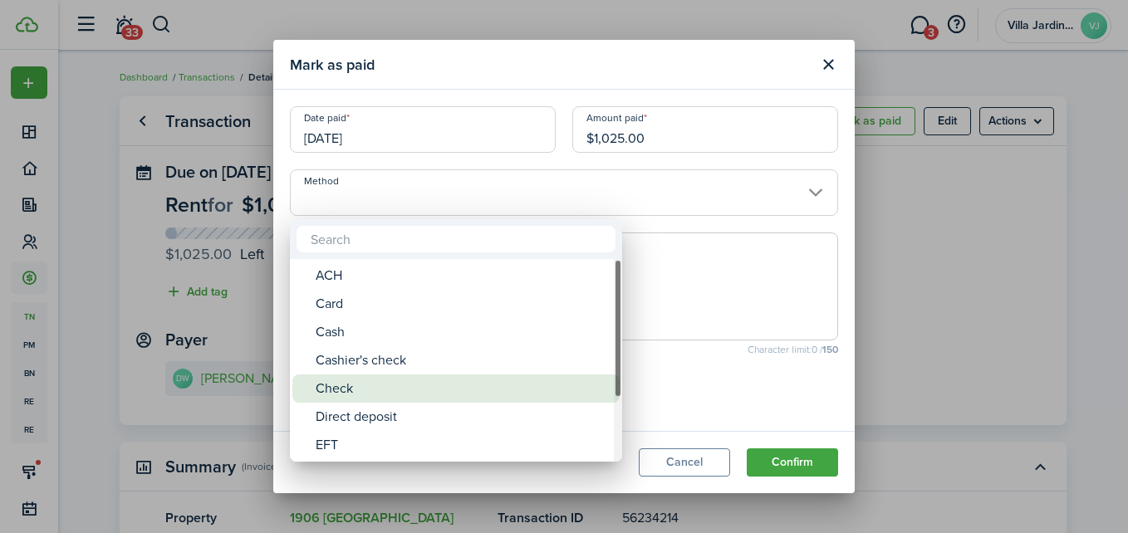
click at [484, 384] on div "Check" at bounding box center [463, 389] width 294 height 28
type input "Check"
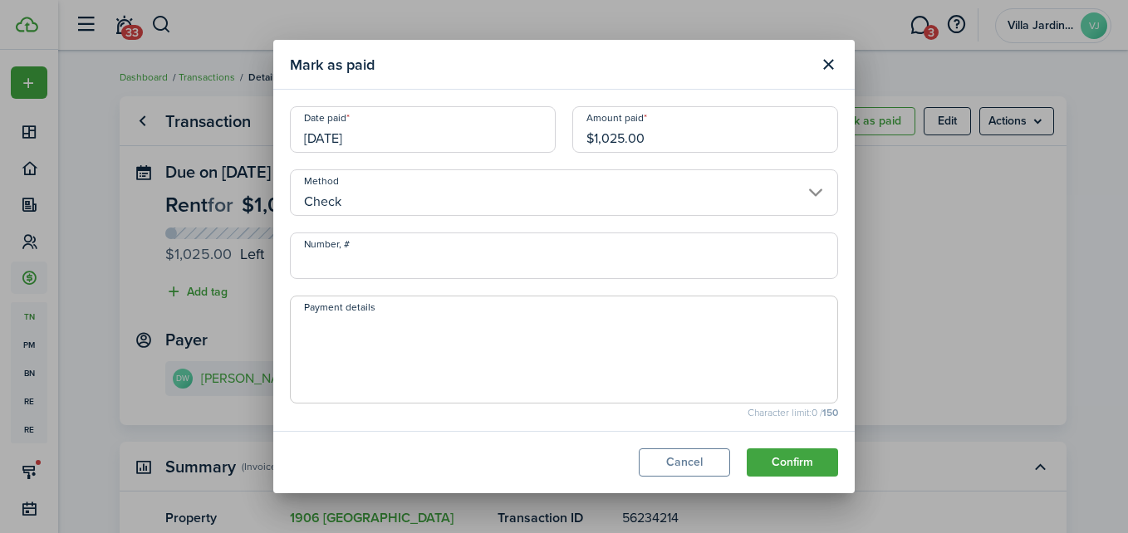
click at [381, 266] on input "Number, #" at bounding box center [564, 256] width 548 height 47
type input "000"
click at [670, 369] on textarea "Payment details" at bounding box center [564, 355] width 546 height 80
type textarea "o"
type textarea "paid 10/03"
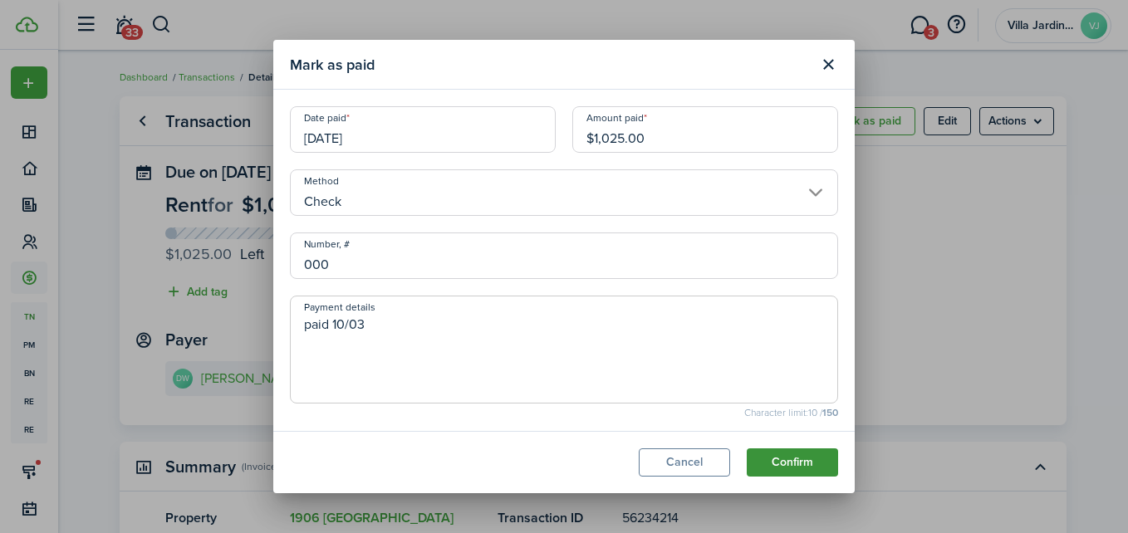
click at [798, 473] on button "Confirm" at bounding box center [792, 462] width 91 height 28
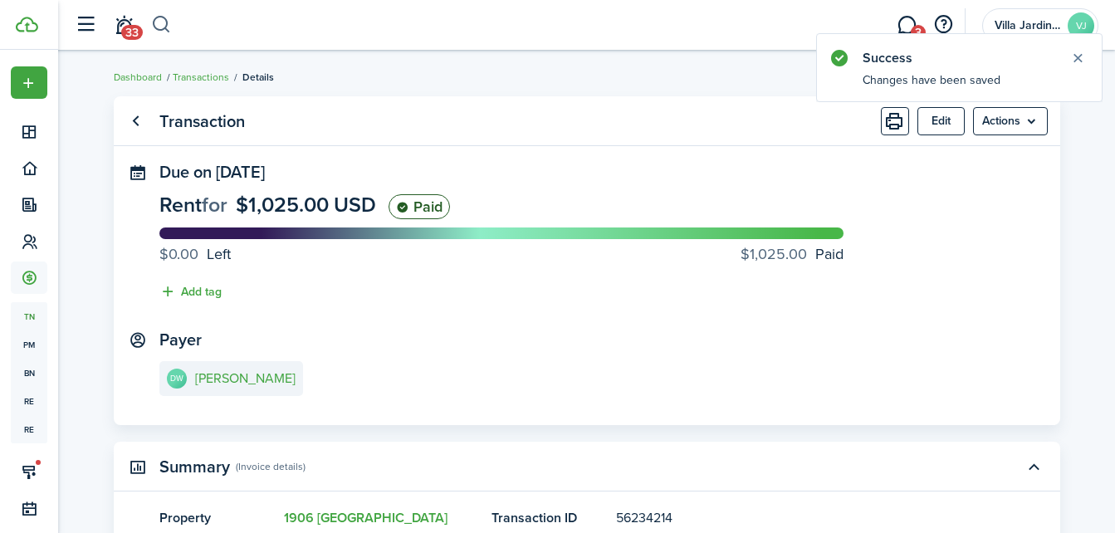
click at [159, 32] on button "button" at bounding box center [161, 25] width 21 height 28
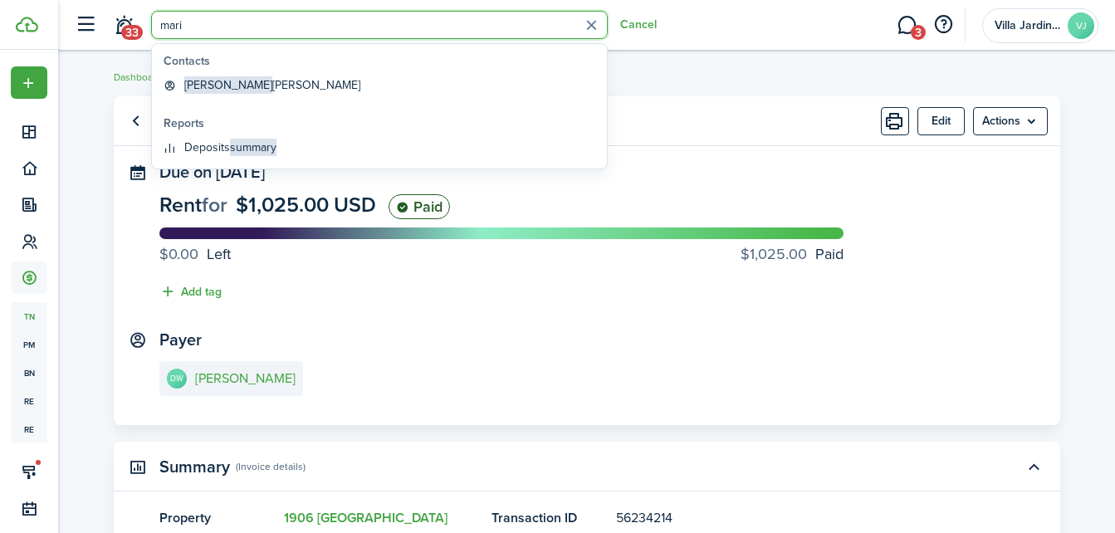
type input "mari"
click at [243, 80] on global-search-item-title "[PERSON_NAME]" at bounding box center [272, 84] width 176 height 17
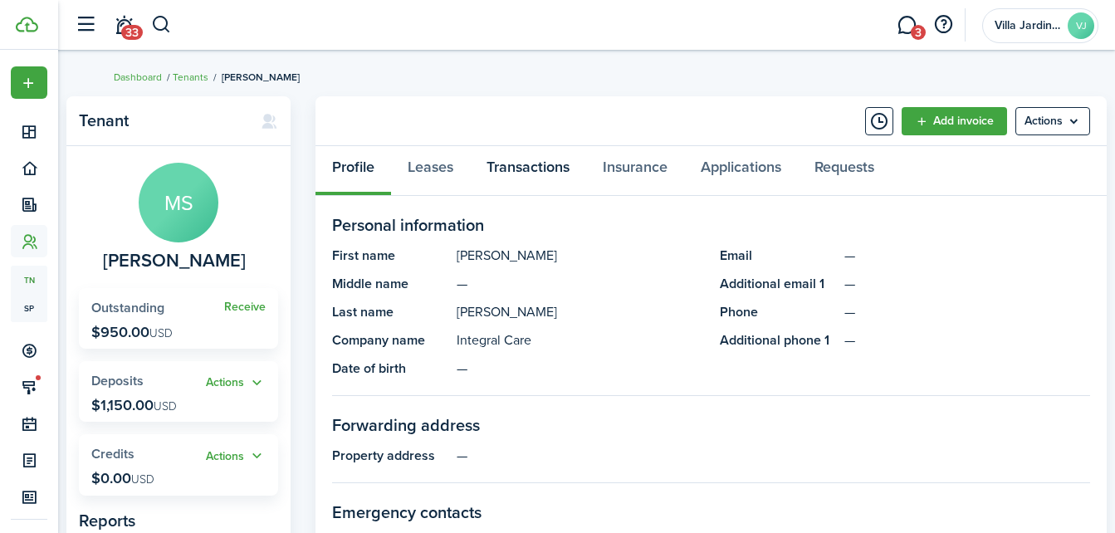
click at [532, 168] on link "Transactions" at bounding box center [528, 171] width 116 height 50
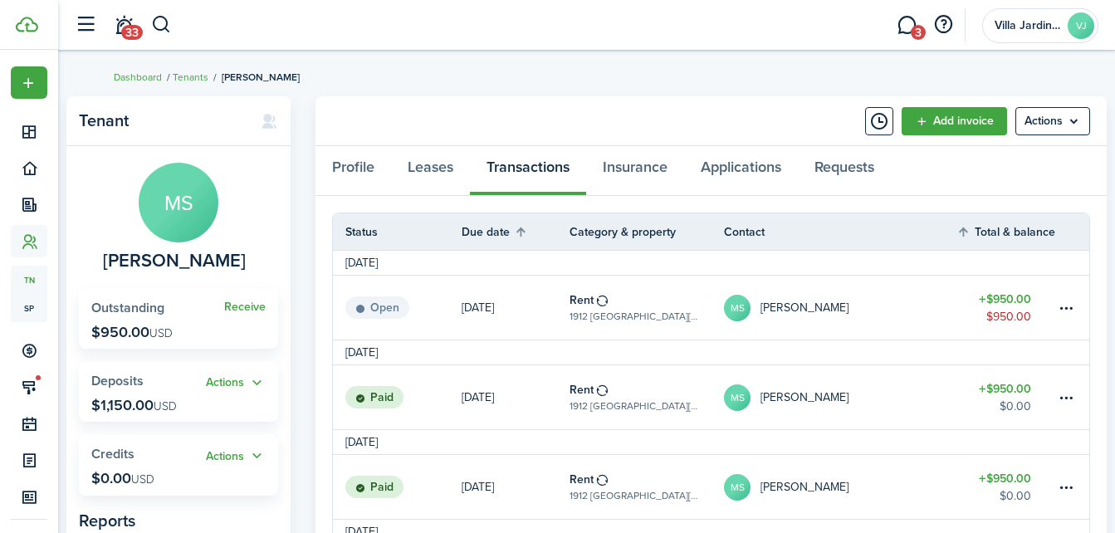
click at [530, 312] on link "[DATE]" at bounding box center [516, 308] width 108 height 64
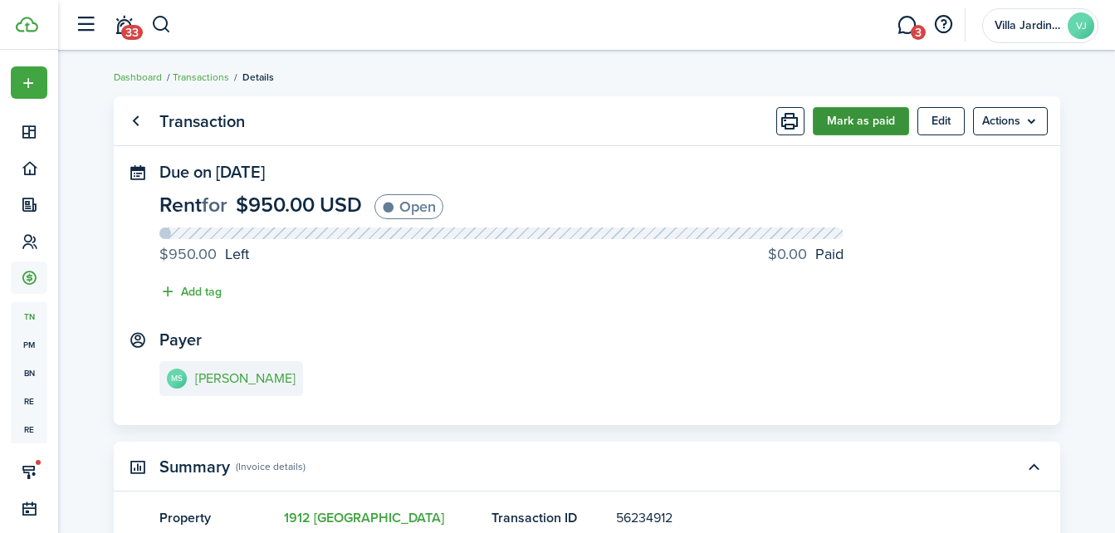
click at [846, 131] on button "Mark as paid" at bounding box center [861, 121] width 96 height 28
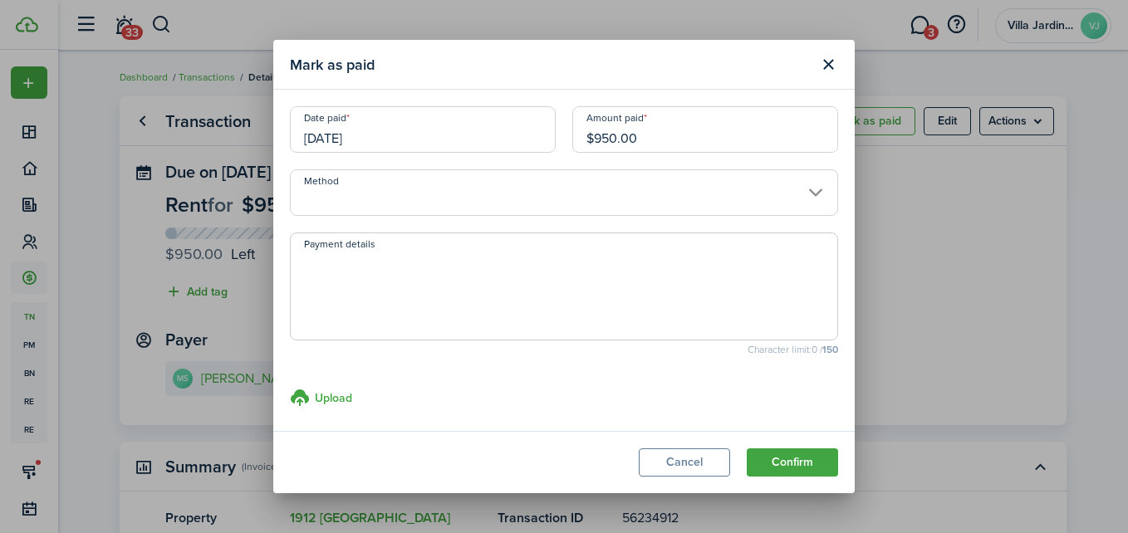
click at [560, 208] on input "Method" at bounding box center [564, 192] width 548 height 47
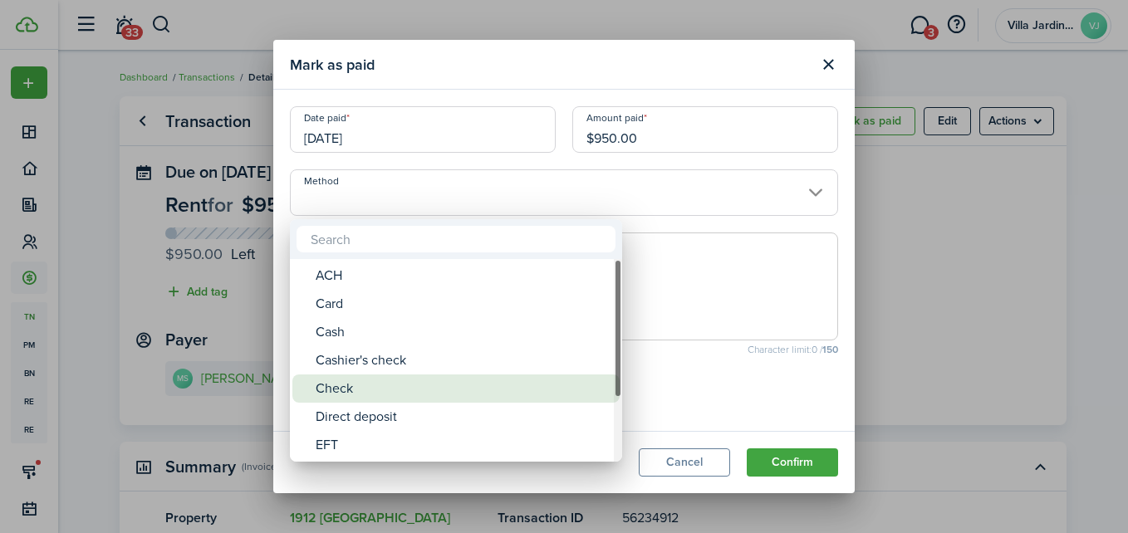
click at [508, 382] on div "Check" at bounding box center [463, 389] width 294 height 28
type input "Check"
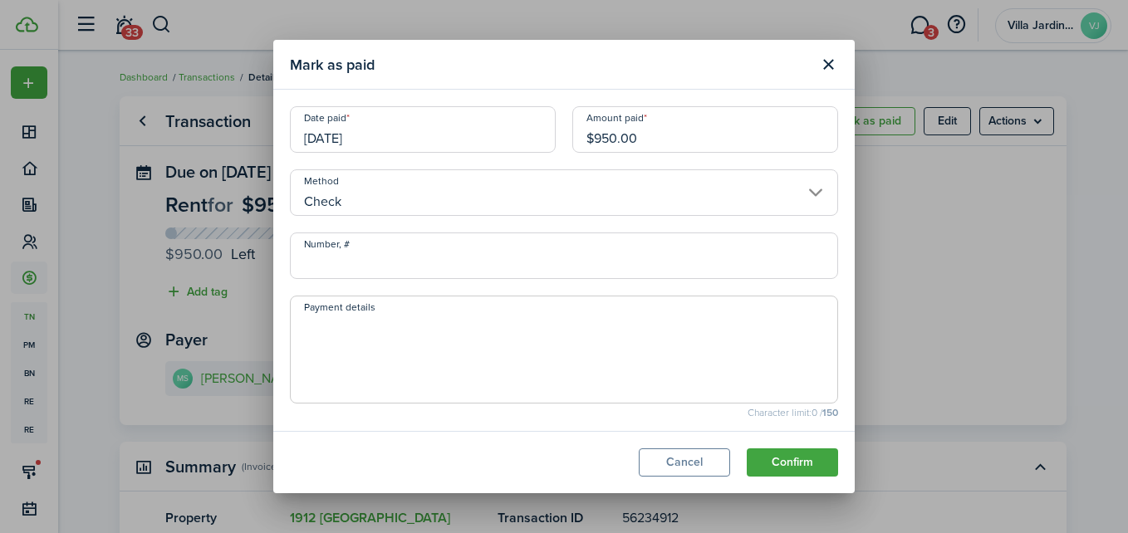
click at [380, 257] on input "Number, #" at bounding box center [564, 256] width 548 height 47
type input "000"
click at [669, 375] on textarea "Payment details" at bounding box center [564, 355] width 546 height 80
type textarea "paid 10/03"
click at [781, 459] on button "Confirm" at bounding box center [792, 462] width 91 height 28
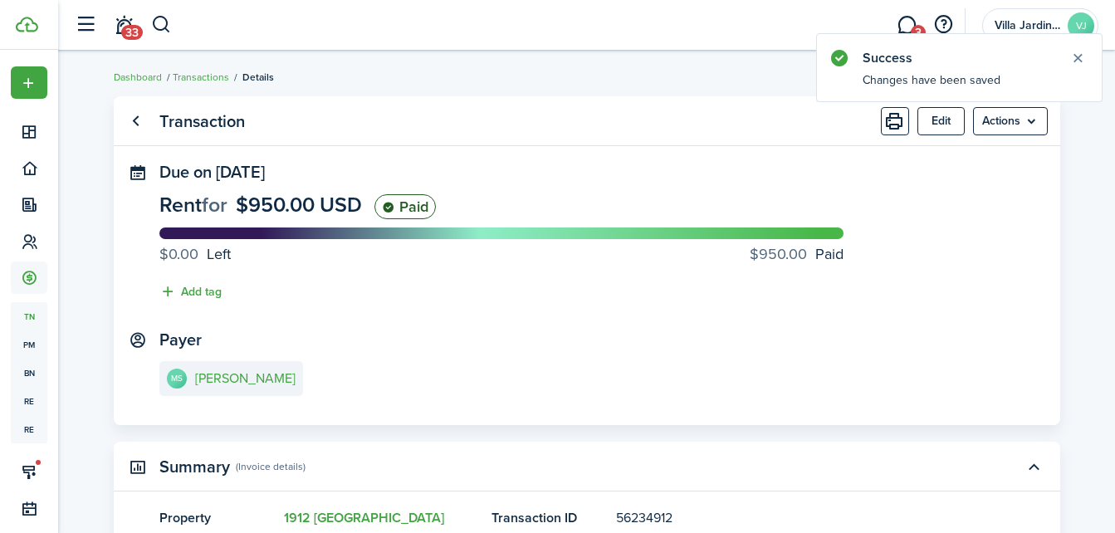
click at [688, 208] on panel-main-content "Rent for $950.00 USD Paid $0.00 Left $950.00 Paid Add tag" at bounding box center [586, 251] width 855 height 115
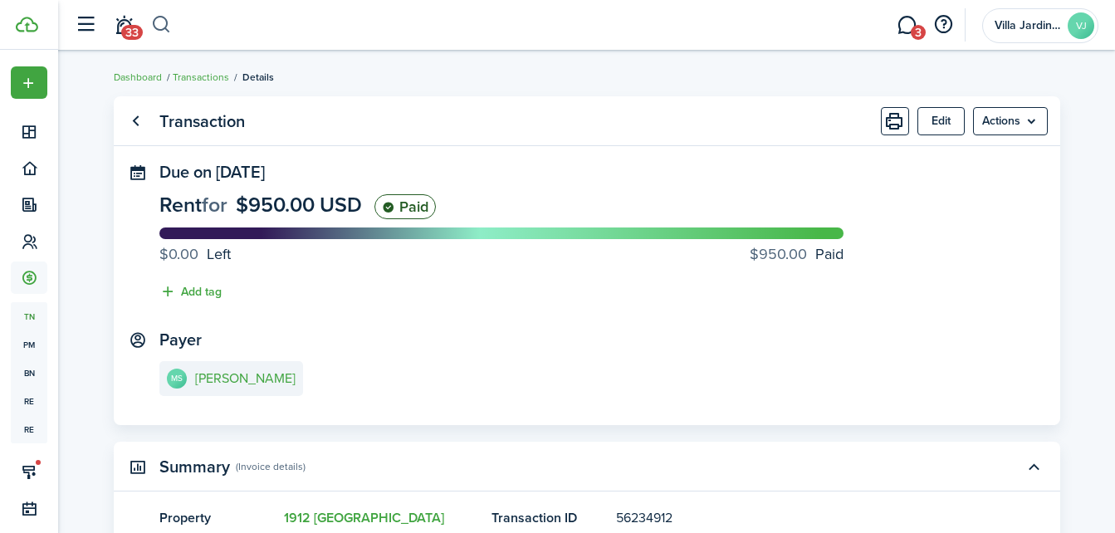
click at [160, 31] on button "button" at bounding box center [161, 25] width 21 height 28
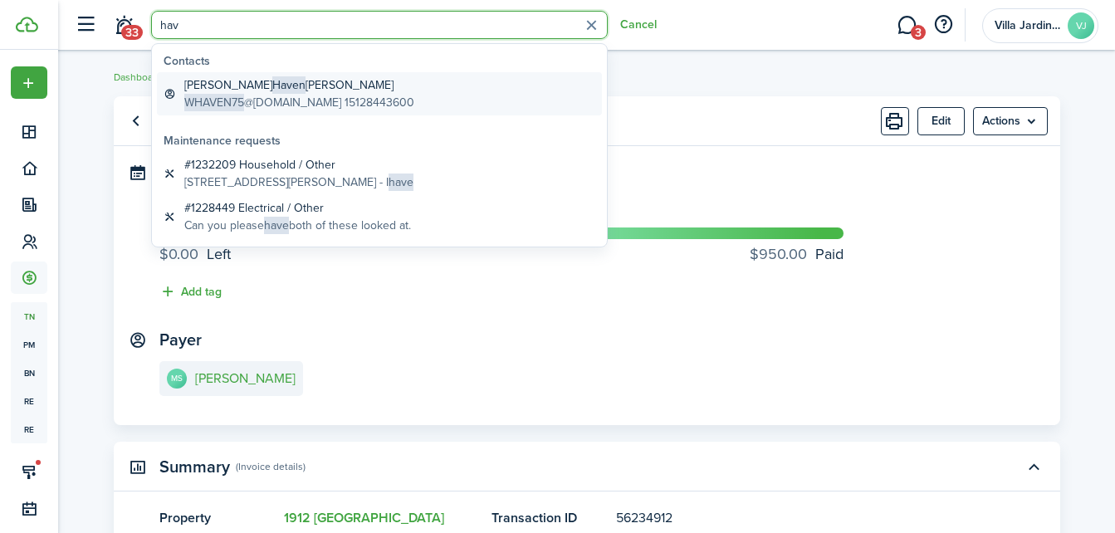
type input "hav"
click at [217, 85] on global-search-item-title "[PERSON_NAME] Haven [PERSON_NAME]" at bounding box center [299, 84] width 230 height 17
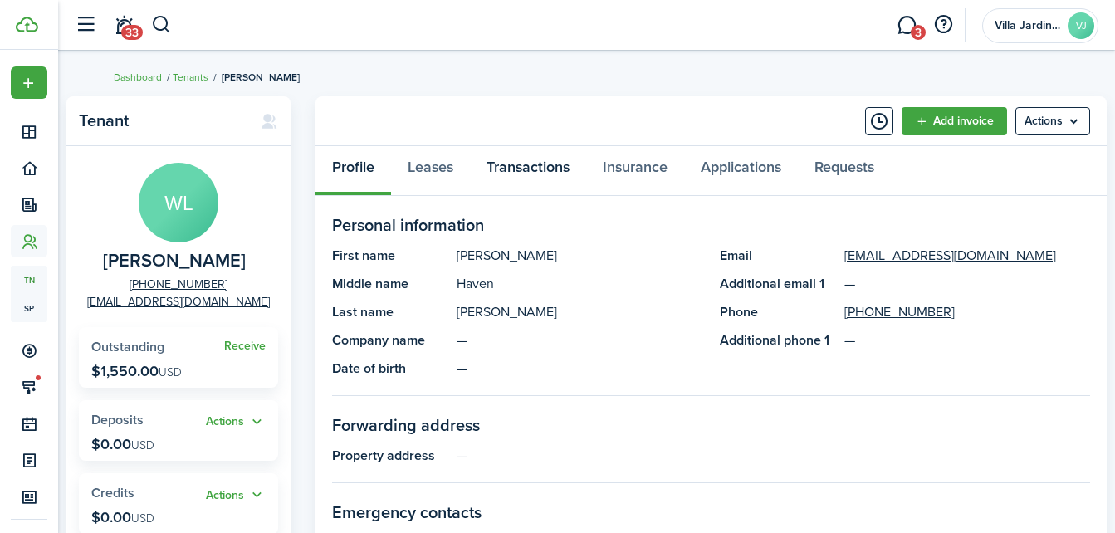
click at [525, 166] on link "Transactions" at bounding box center [528, 171] width 116 height 50
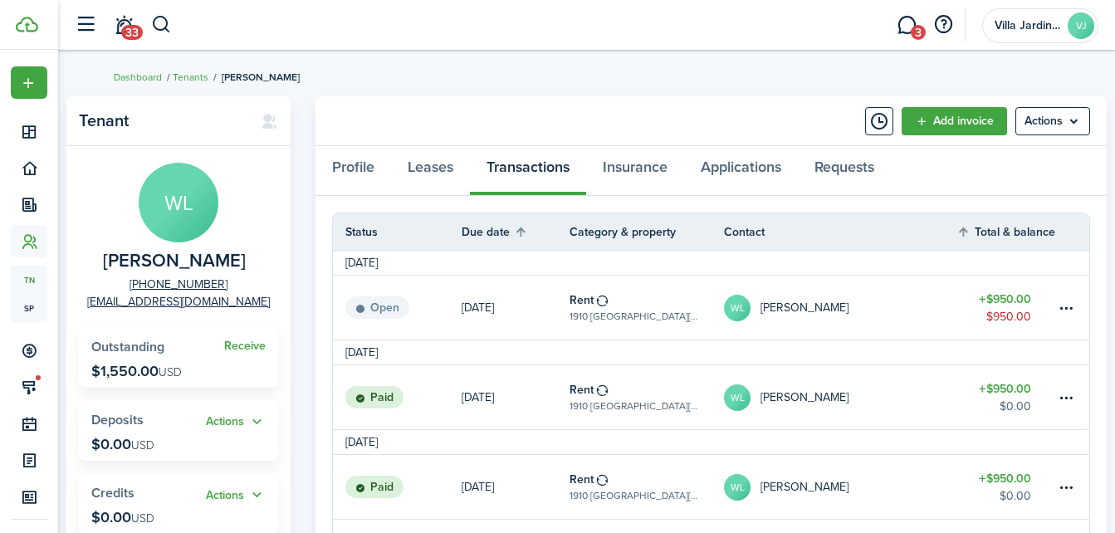
click at [505, 313] on link "[DATE]" at bounding box center [516, 308] width 108 height 64
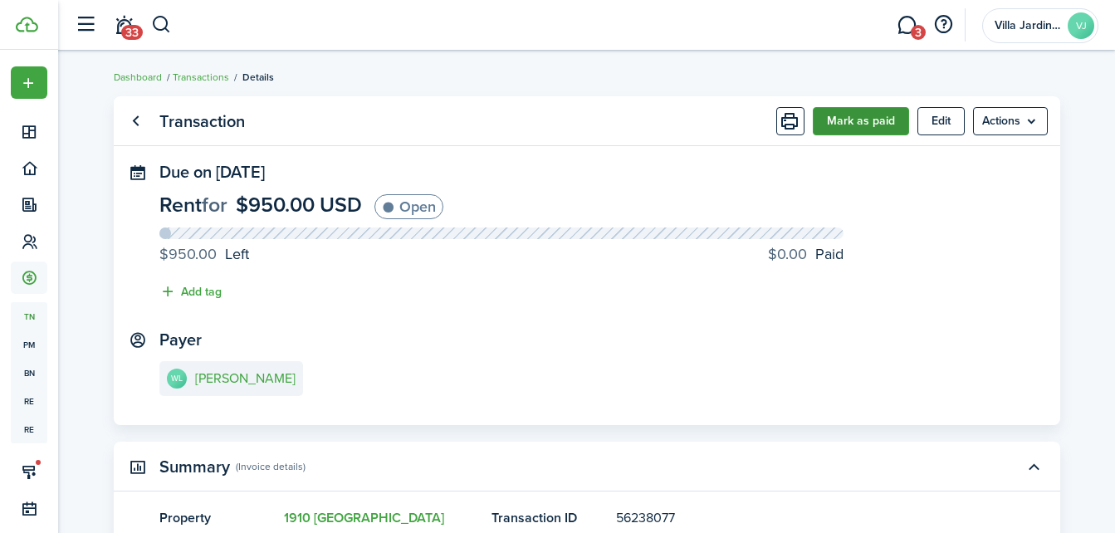
click at [847, 114] on button "Mark as paid" at bounding box center [861, 121] width 96 height 28
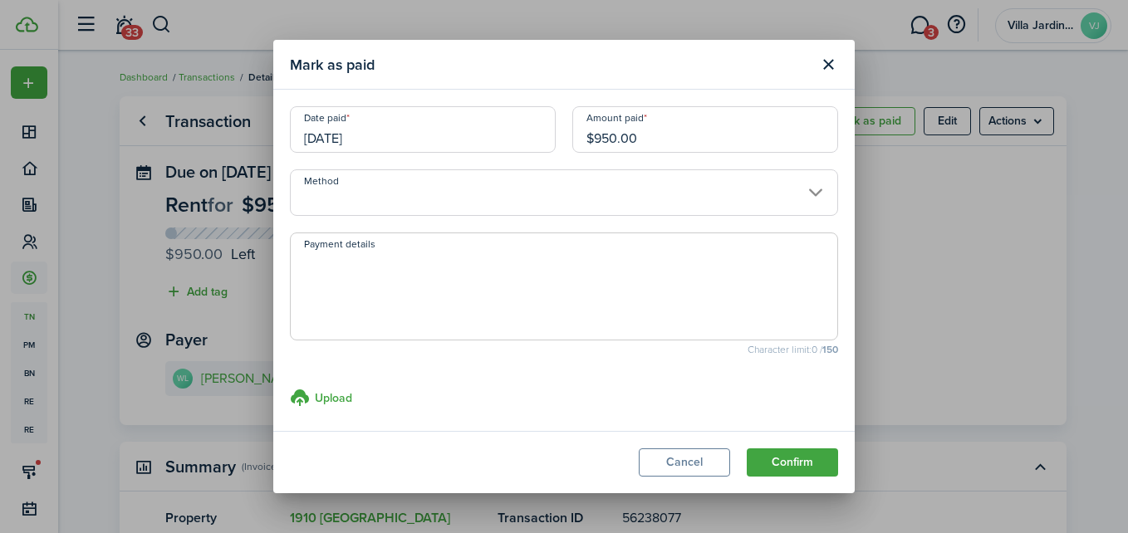
click at [602, 203] on input "Method" at bounding box center [564, 192] width 548 height 47
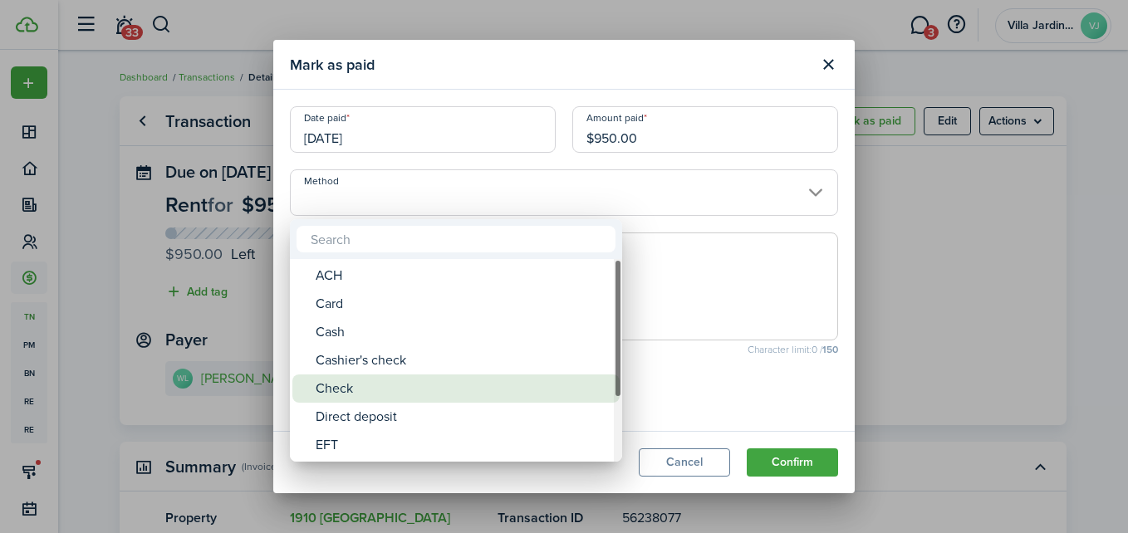
click at [493, 386] on div "Check" at bounding box center [463, 389] width 294 height 28
type input "Check"
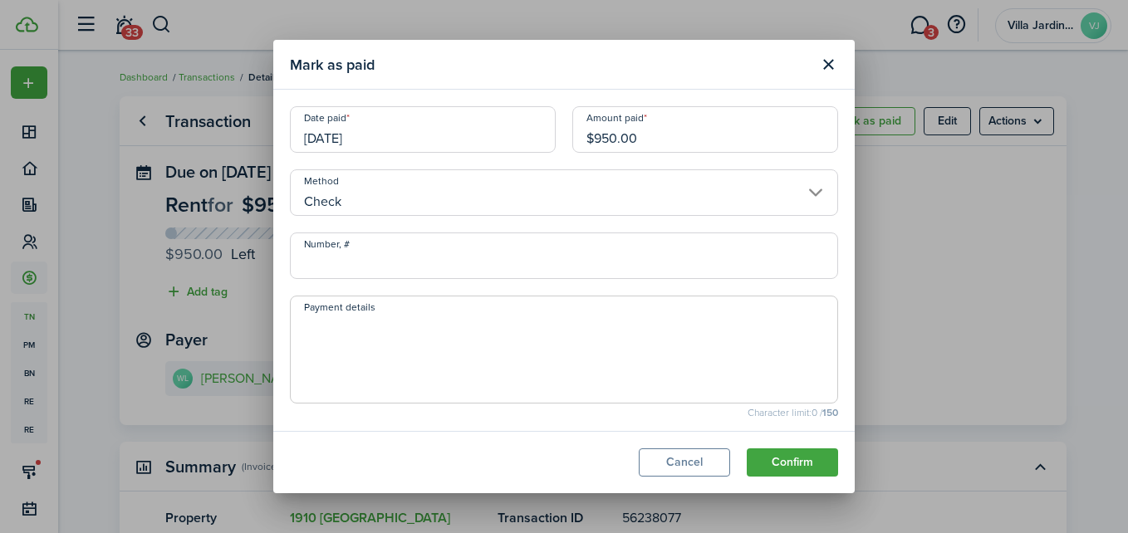
click at [407, 266] on input "Number, #" at bounding box center [564, 256] width 548 height 47
type input "000"
click at [658, 357] on textarea "Payment details" at bounding box center [564, 355] width 546 height 80
type textarea "paid 10/03"
click at [770, 452] on button "Confirm" at bounding box center [792, 462] width 91 height 28
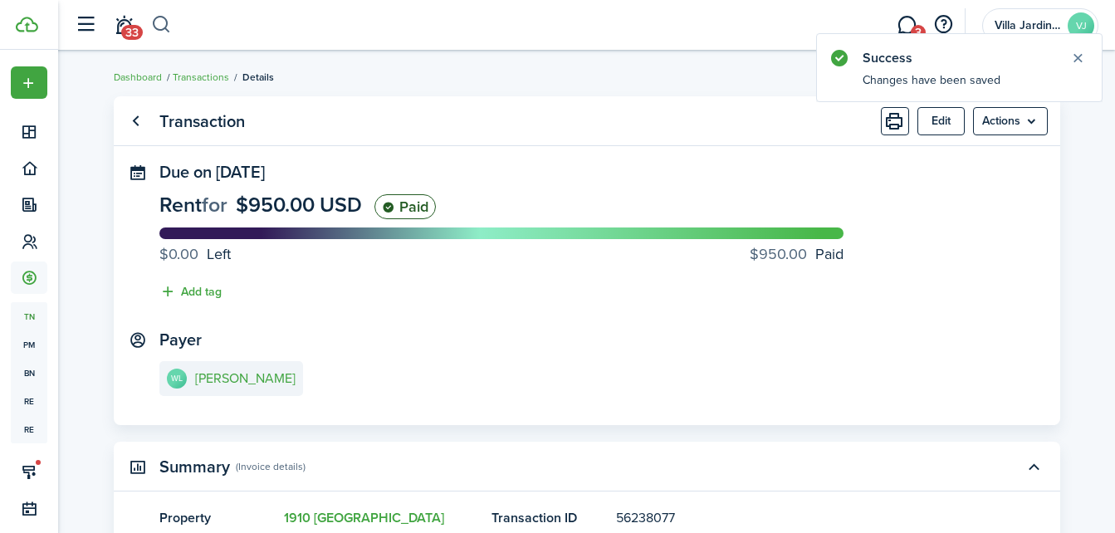
click at [164, 22] on button "button" at bounding box center [161, 25] width 21 height 28
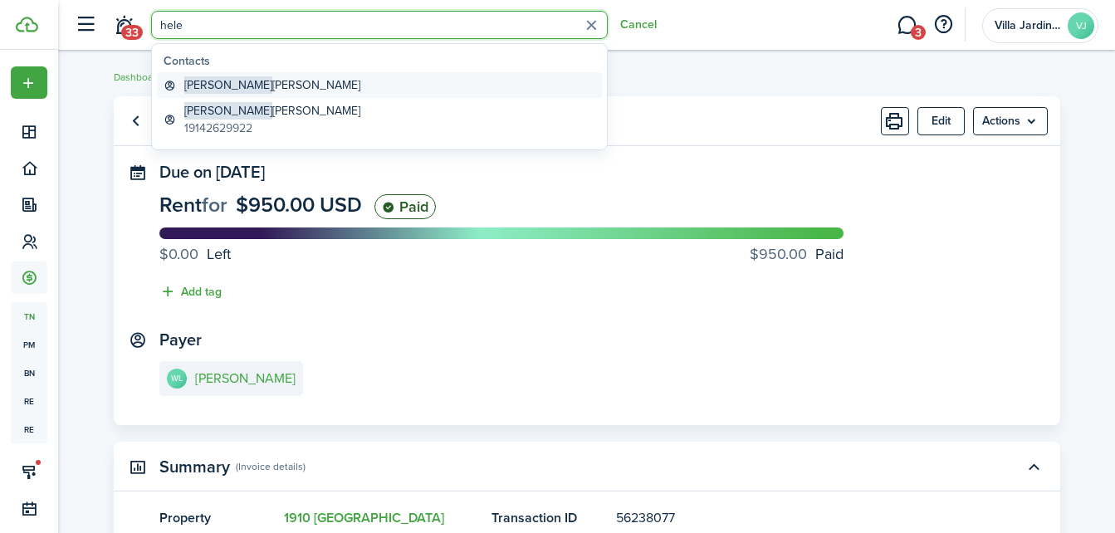
type input "hele"
click at [243, 86] on link "[PERSON_NAME]" at bounding box center [379, 85] width 445 height 26
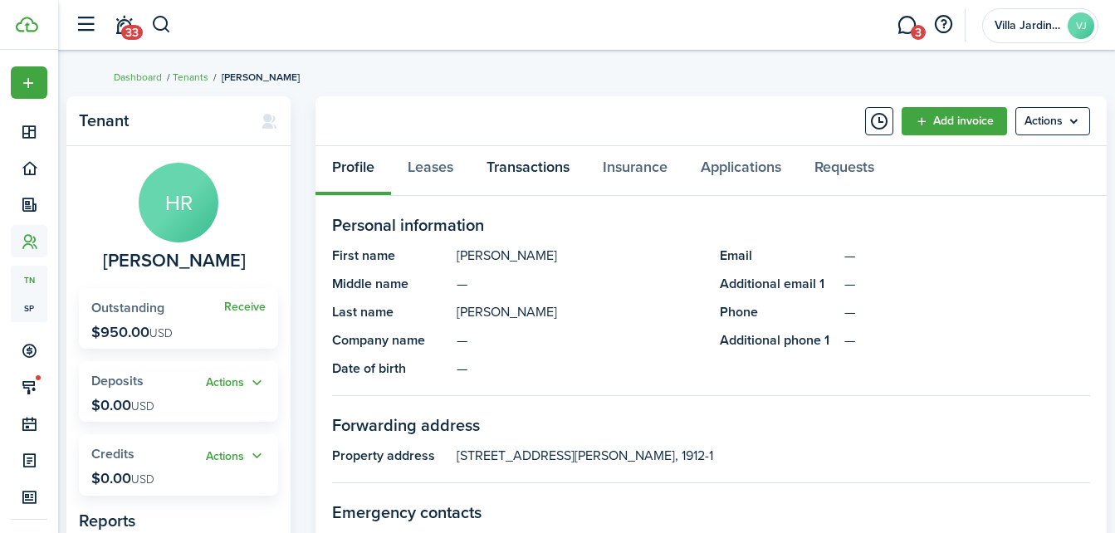
click at [509, 170] on link "Transactions" at bounding box center [528, 171] width 116 height 50
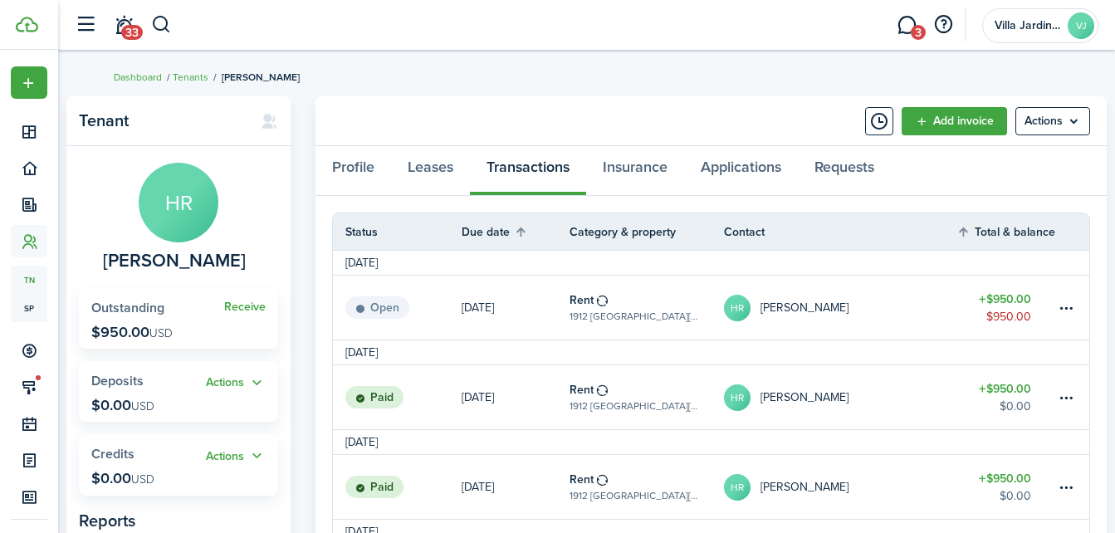
click at [552, 321] on link "[DATE]" at bounding box center [516, 308] width 108 height 64
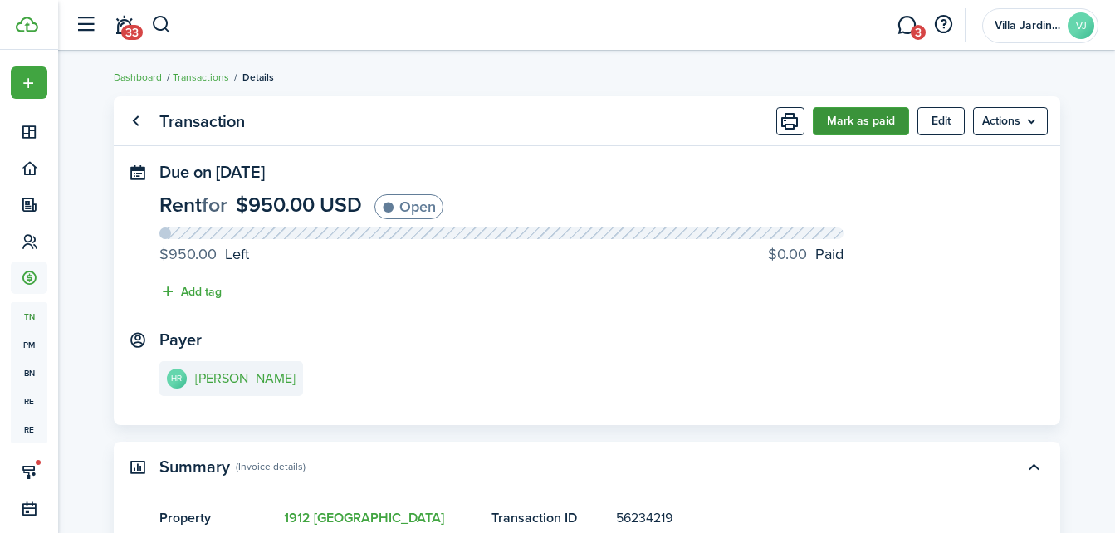
click at [831, 116] on button "Mark as paid" at bounding box center [861, 121] width 96 height 28
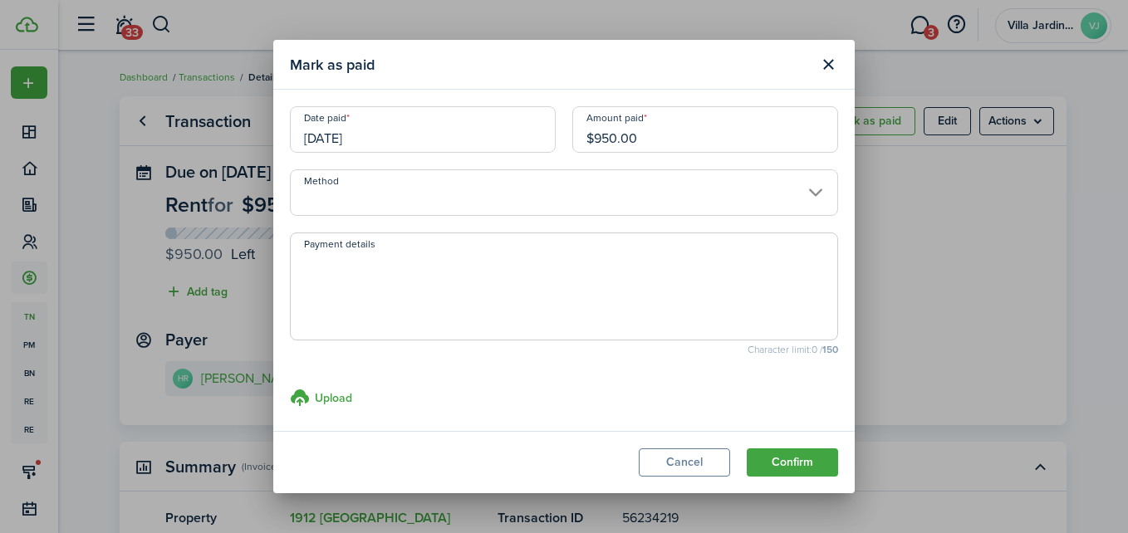
click at [698, 194] on input "Method" at bounding box center [564, 192] width 548 height 47
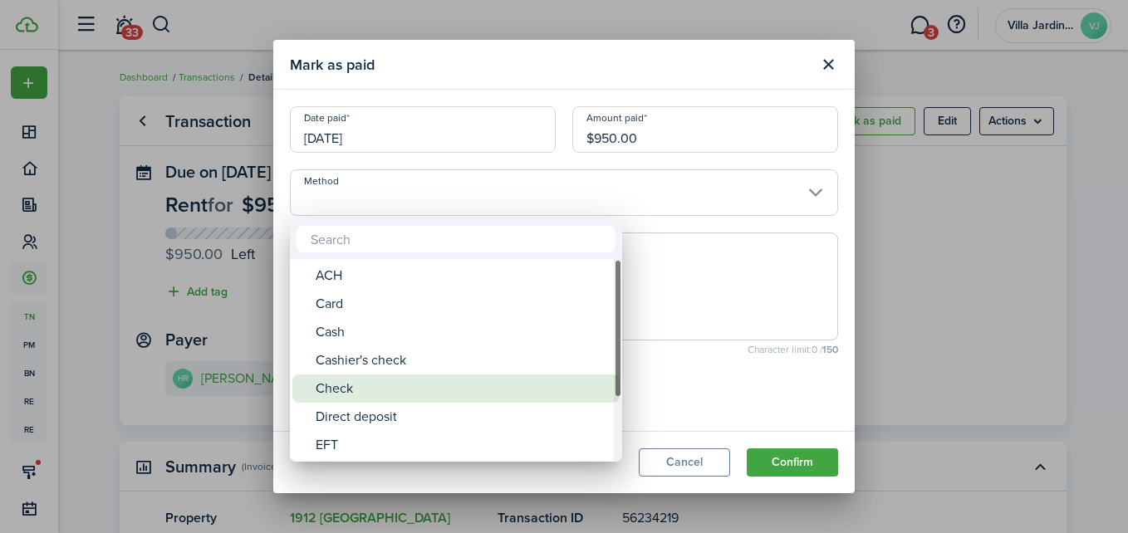
click at [551, 385] on div "Check" at bounding box center [463, 389] width 294 height 28
type input "Check"
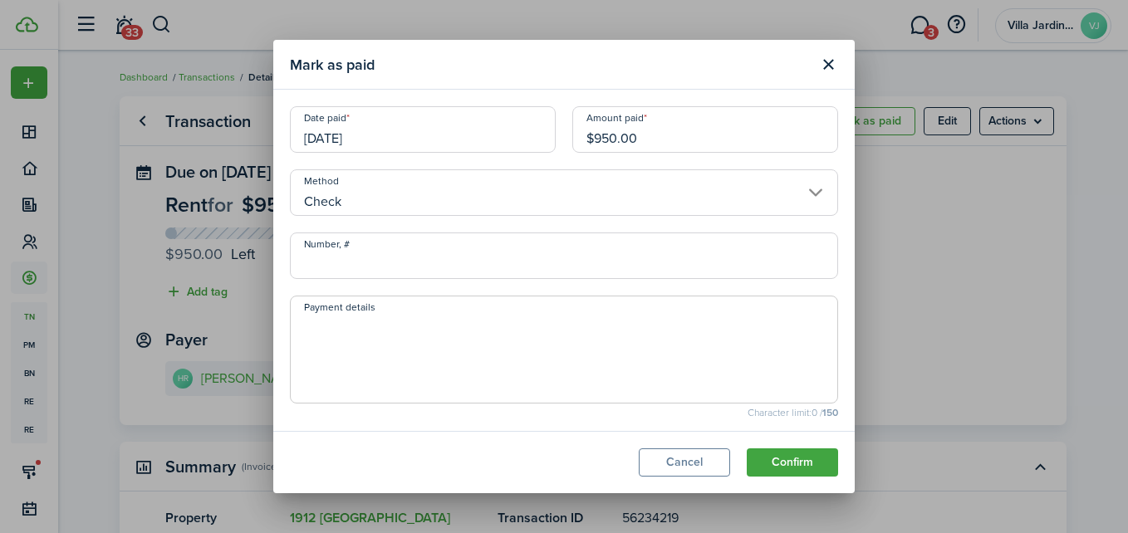
click at [446, 272] on input "Number, #" at bounding box center [564, 256] width 548 height 47
type input "000"
click at [639, 339] on textarea "Payment details" at bounding box center [564, 355] width 546 height 80
type textarea "paid 10/03"
click at [791, 468] on button "Confirm" at bounding box center [792, 462] width 91 height 28
